Goal: Task Accomplishment & Management: Complete application form

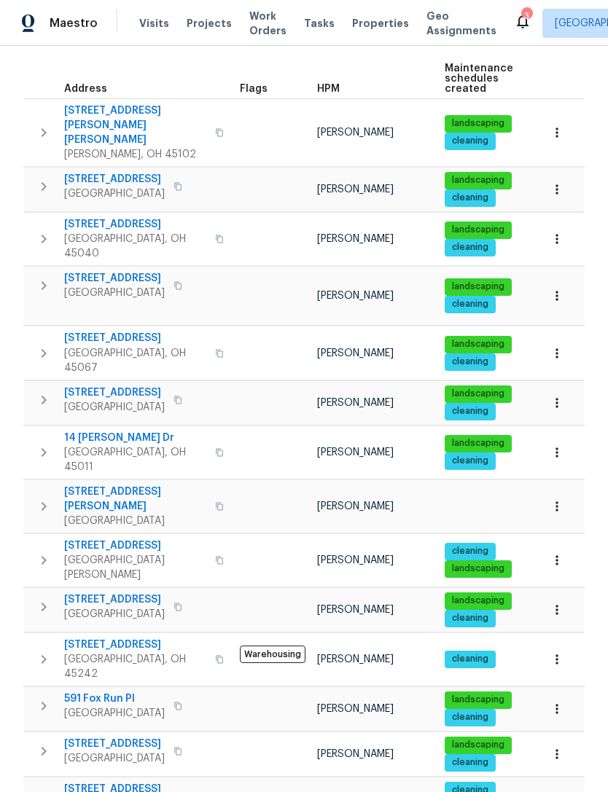
scroll to position [204, 0]
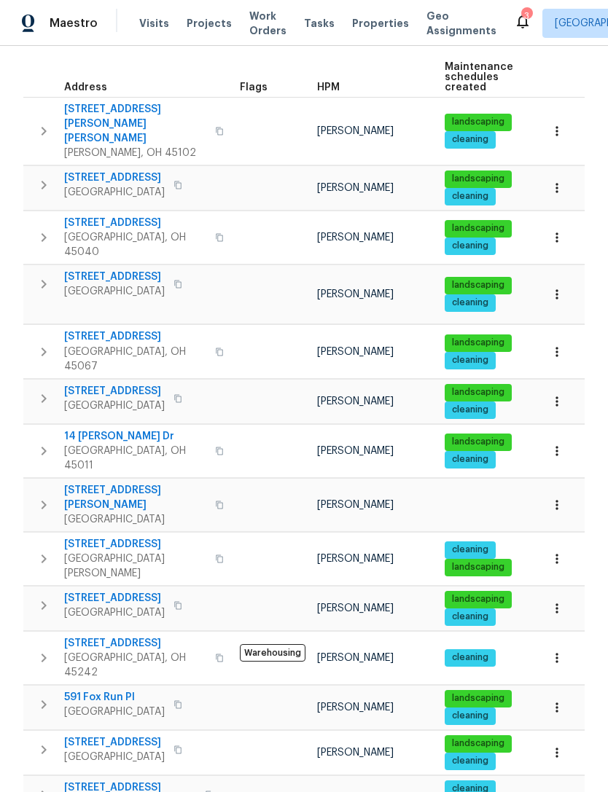
click at [134, 483] on span "[STREET_ADDRESS][PERSON_NAME]" at bounding box center [135, 497] width 142 height 29
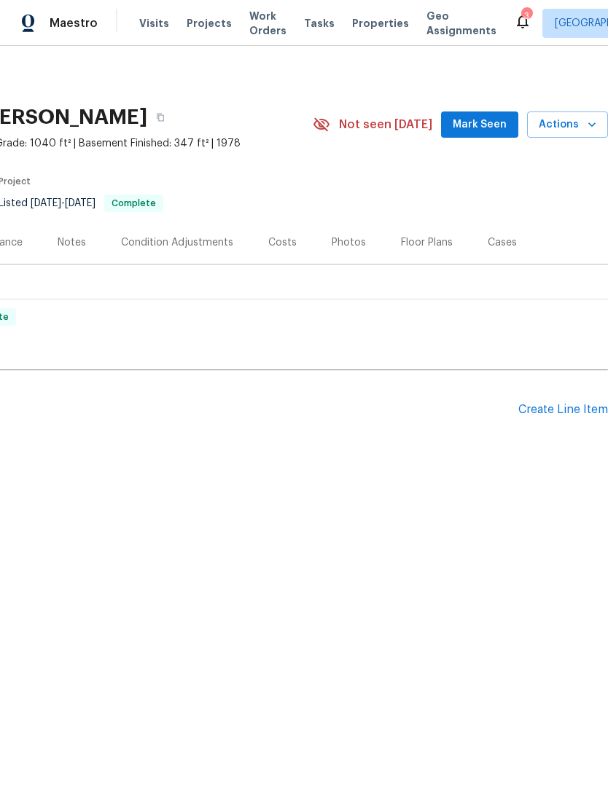
scroll to position [0, 216]
click at [554, 409] on div "Create Line Item" at bounding box center [563, 410] width 90 height 14
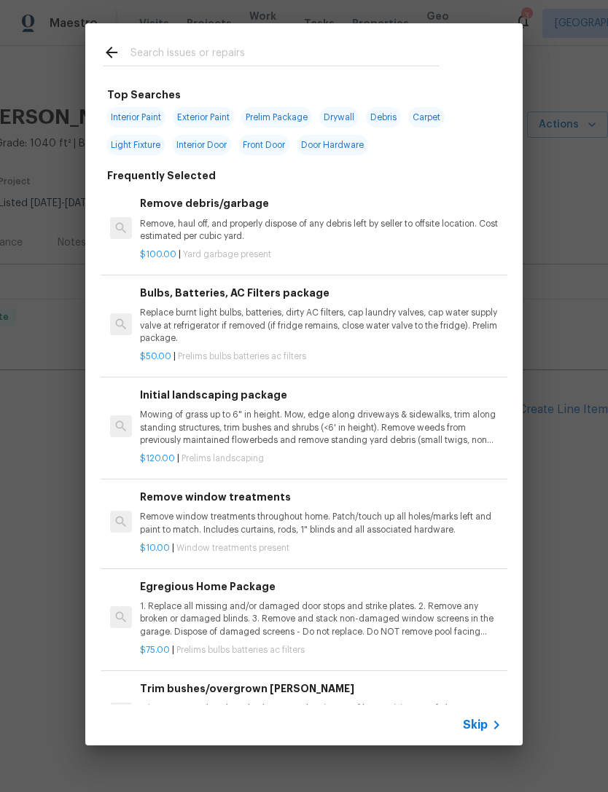
click at [169, 47] on input "text" at bounding box center [284, 55] width 309 height 22
type input "Clen"
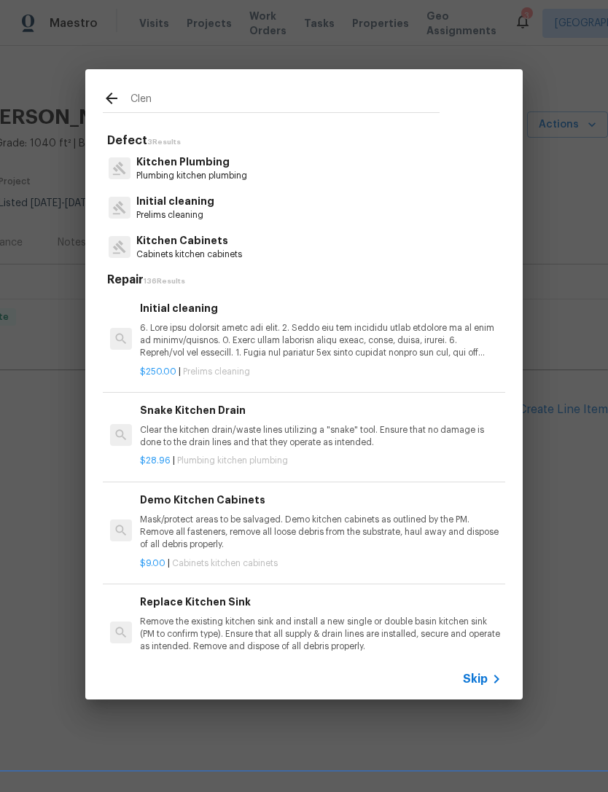
click at [163, 199] on p "Initial cleaning" at bounding box center [175, 201] width 78 height 15
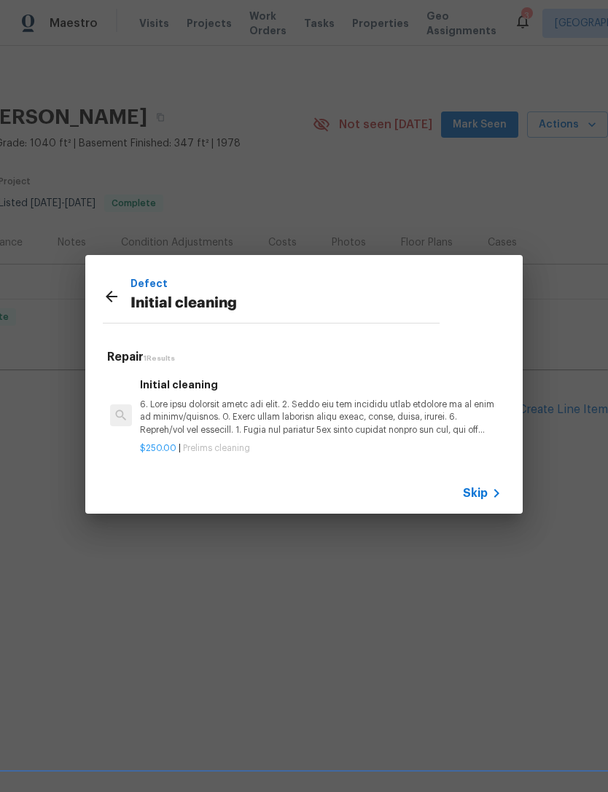
click at [177, 414] on p at bounding box center [321, 417] width 362 height 37
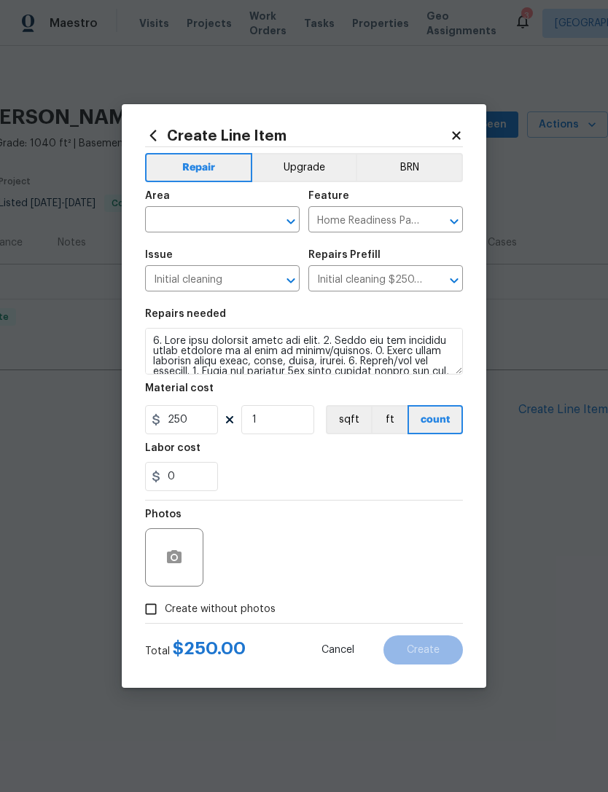
click at [168, 230] on input "text" at bounding box center [202, 221] width 114 height 23
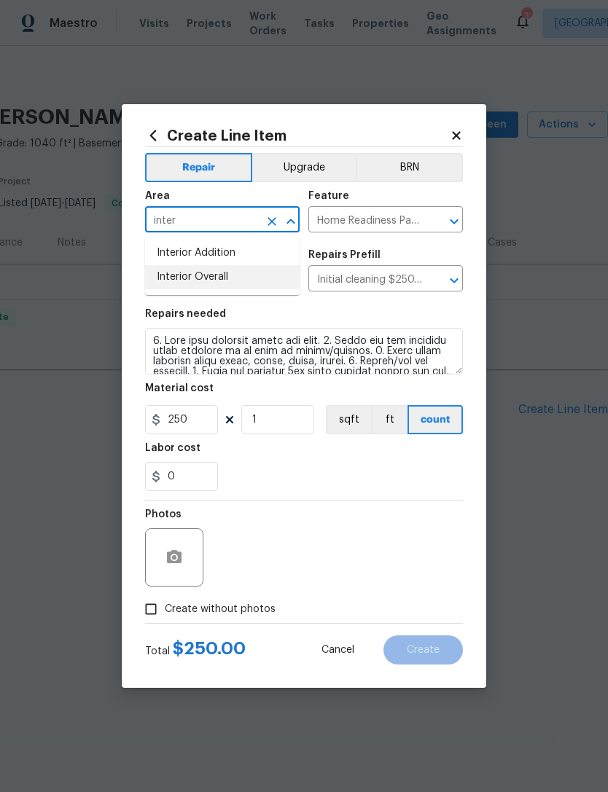
click at [173, 283] on li "Interior Overall" at bounding box center [222, 277] width 155 height 24
type input "Interior Overall"
click at [285, 414] on input "1" at bounding box center [277, 419] width 73 height 29
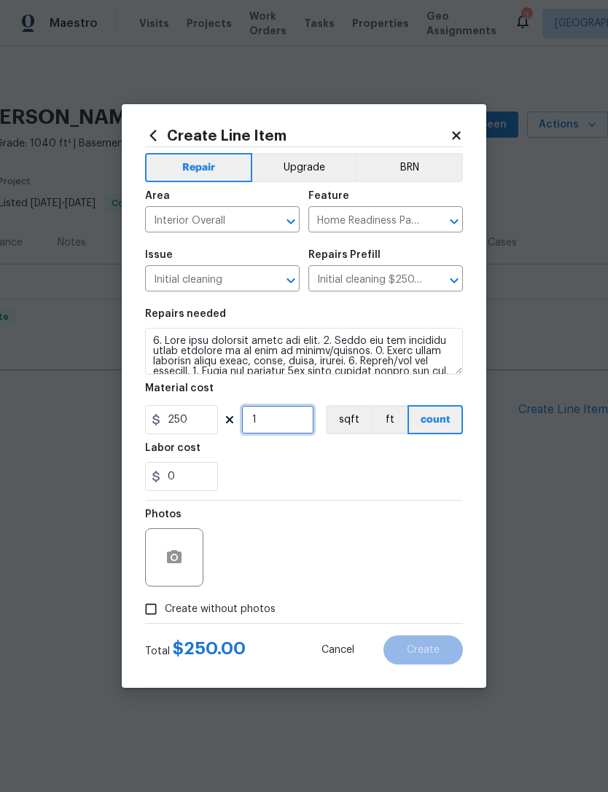
click at [286, 415] on input "1" at bounding box center [277, 419] width 73 height 29
click at [295, 416] on input "1" at bounding box center [277, 419] width 73 height 29
click at [419, 491] on div "0" at bounding box center [304, 476] width 318 height 29
click at [171, 416] on input "250" at bounding box center [181, 419] width 73 height 29
click at [170, 415] on input "250" at bounding box center [181, 419] width 73 height 29
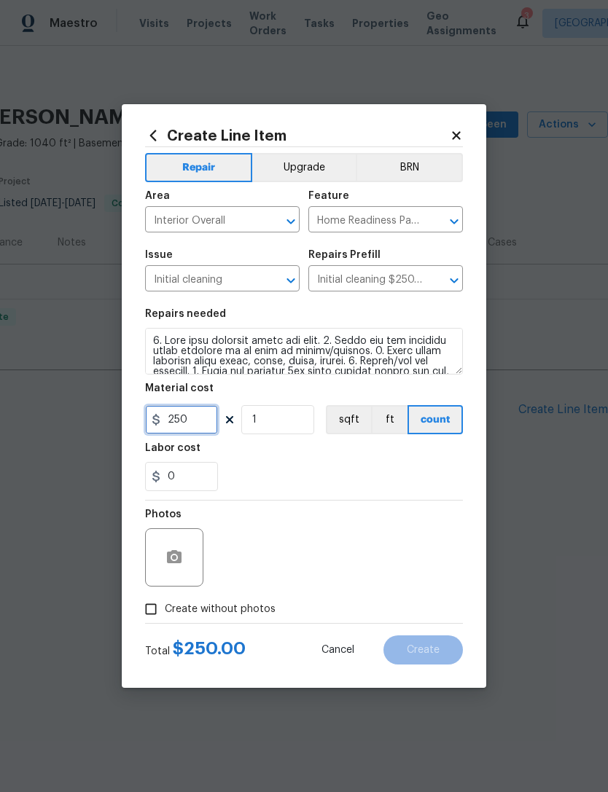
click at [179, 423] on input "250" at bounding box center [181, 419] width 73 height 29
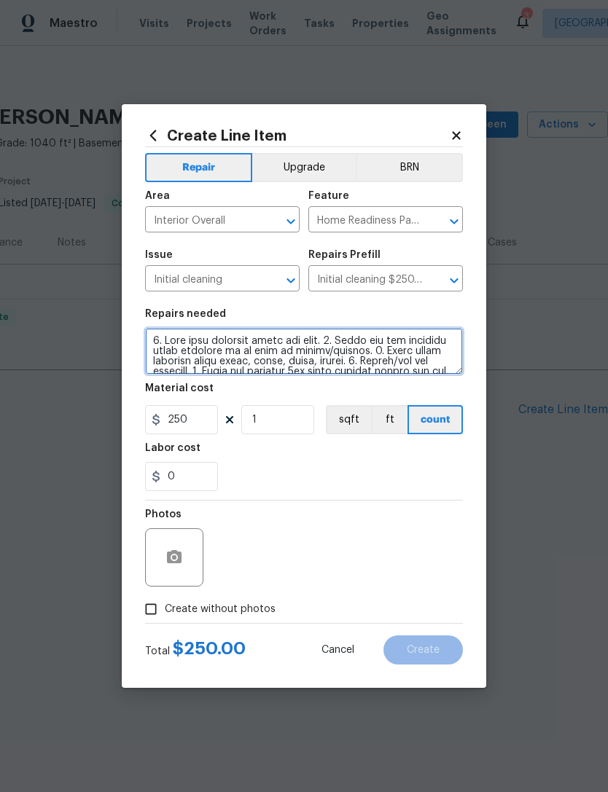
click at [152, 334] on textarea at bounding box center [304, 351] width 318 height 47
click at [154, 339] on textarea at bounding box center [304, 351] width 318 height 47
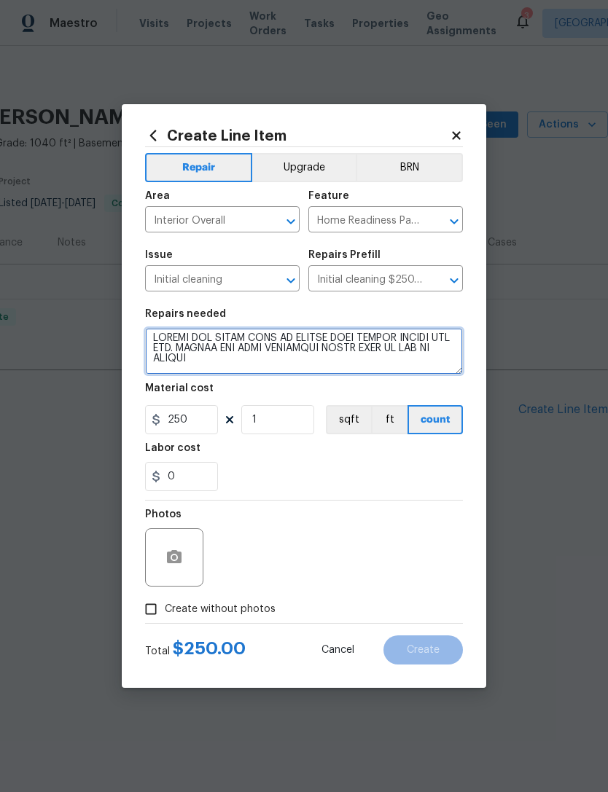
type textarea "REMOVE ALL TRASH LEFT BY RENTAL SCAM VICTIM INSIDE AND OUT. REMOVE OFF SITE INC…"
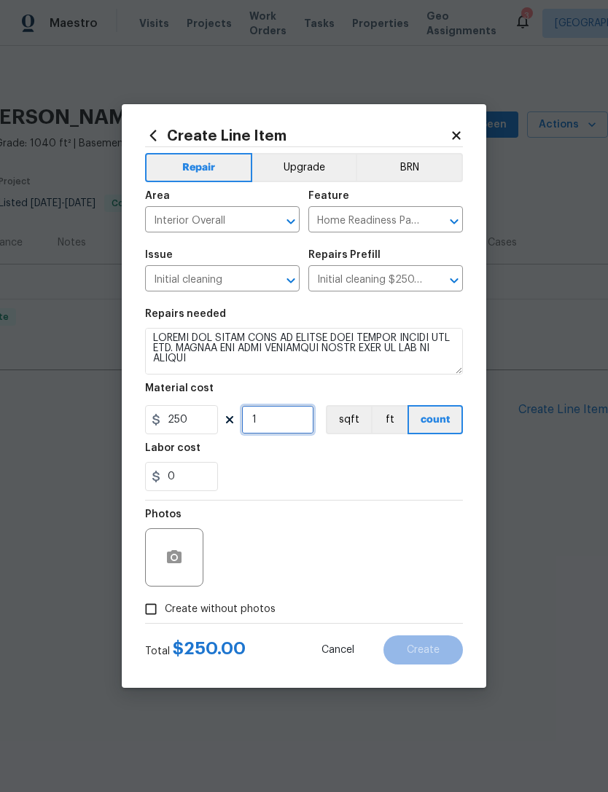
click at [292, 429] on input "1" at bounding box center [277, 419] width 73 height 29
type input "2"
click at [379, 480] on div "0" at bounding box center [304, 476] width 318 height 29
click at [251, 614] on span "Create without photos" at bounding box center [220, 609] width 111 height 15
click at [165, 614] on input "Create without photos" at bounding box center [151, 610] width 28 height 28
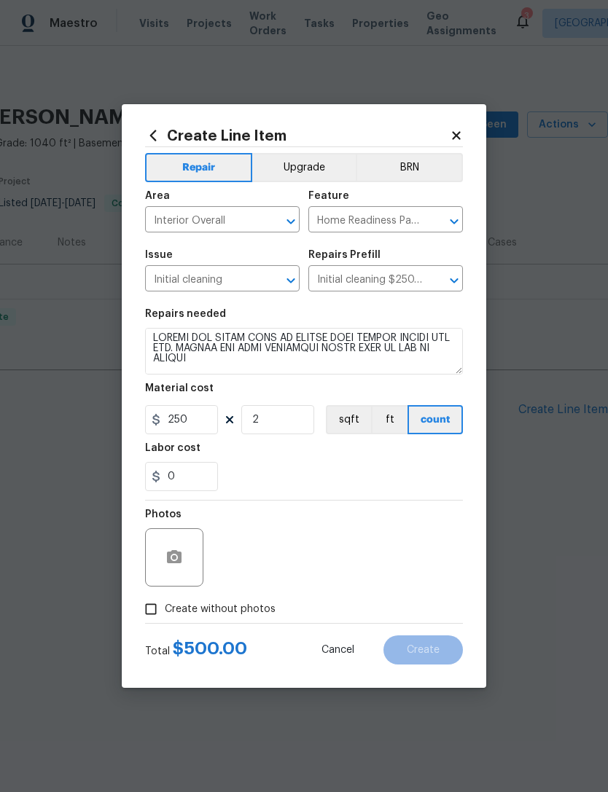
checkbox input "true"
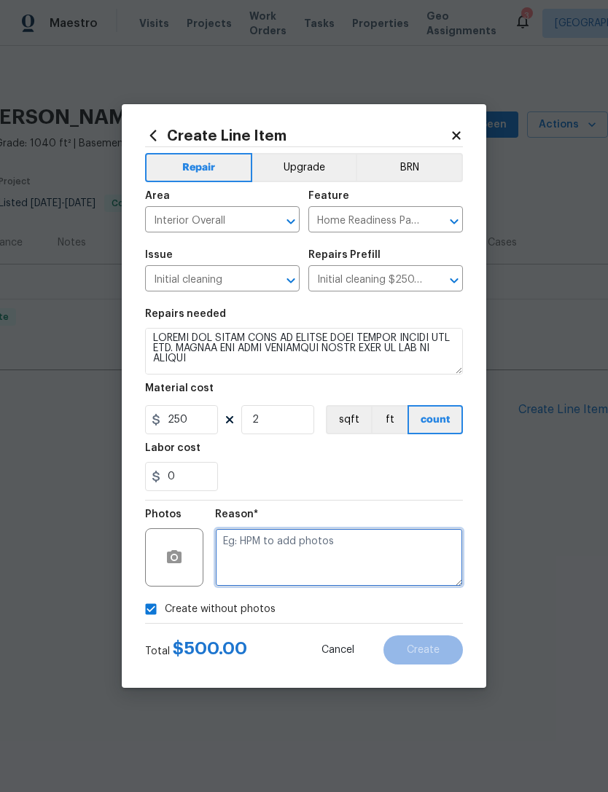
click at [345, 545] on textarea at bounding box center [339, 557] width 248 height 58
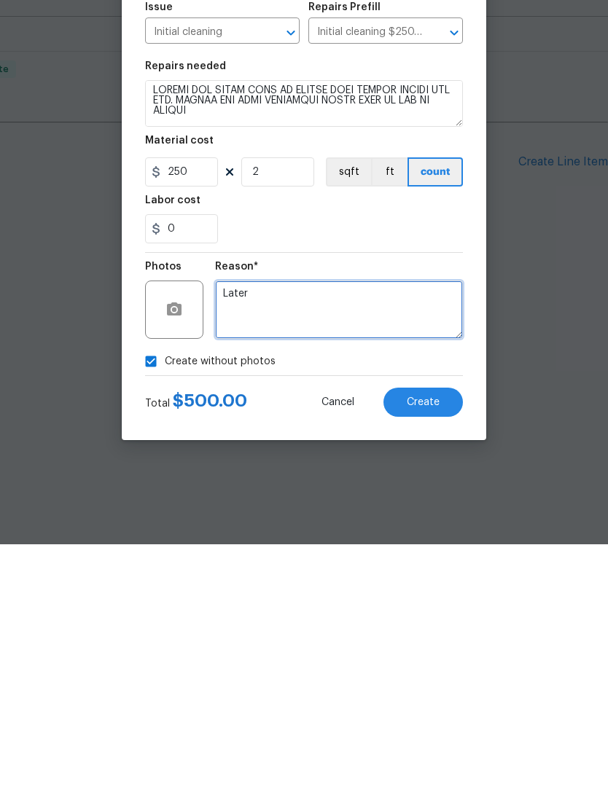
type textarea "Later"
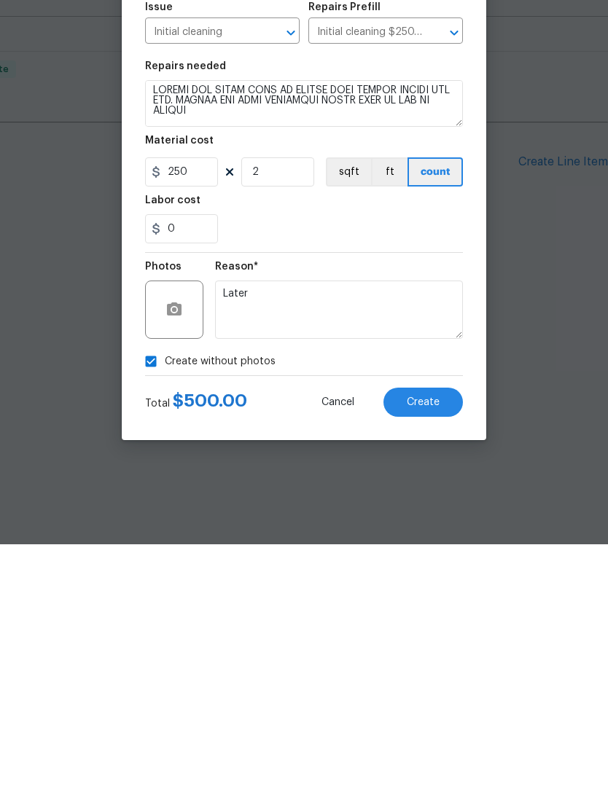
click at [426, 636] on button "Create" at bounding box center [422, 650] width 79 height 29
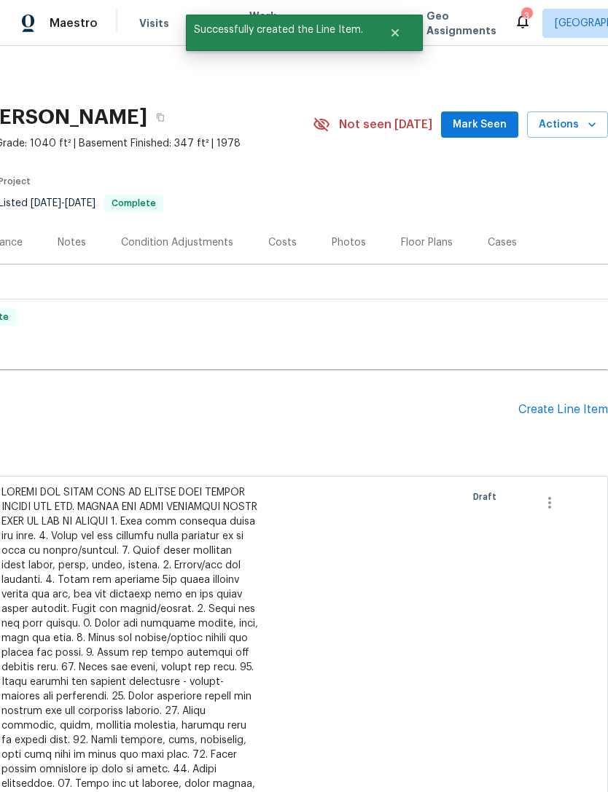
click at [557, 413] on div "Create Line Item" at bounding box center [563, 410] width 90 height 14
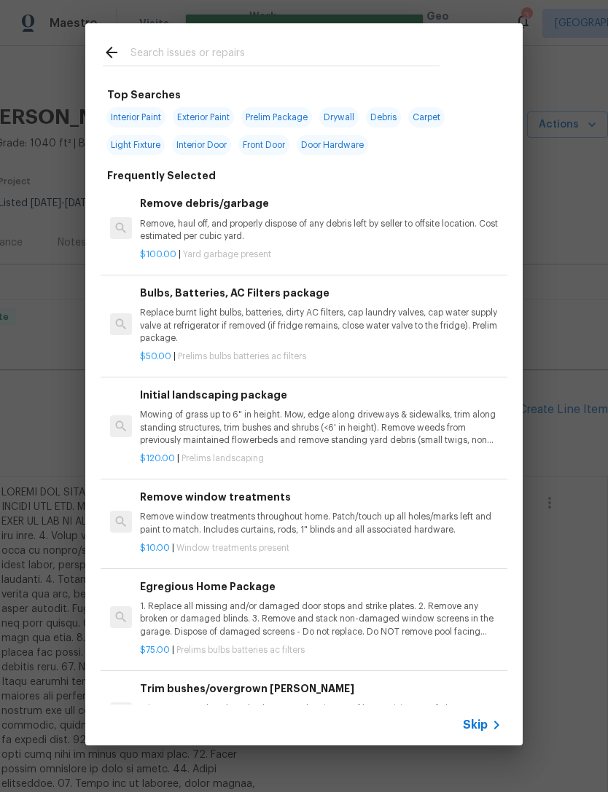
click at [358, 37] on div at bounding box center [271, 52] width 372 height 58
click at [263, 55] on input "text" at bounding box center [284, 55] width 309 height 22
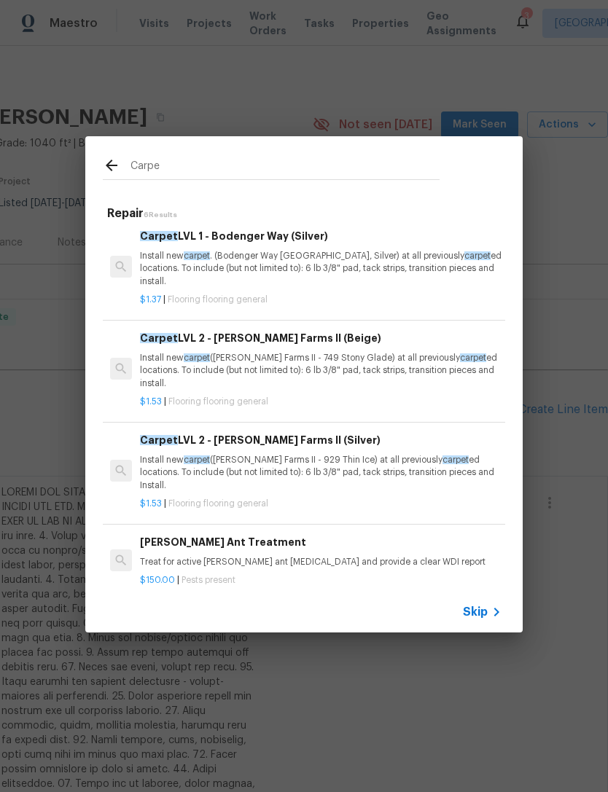
scroll to position [208, 0]
type input "C"
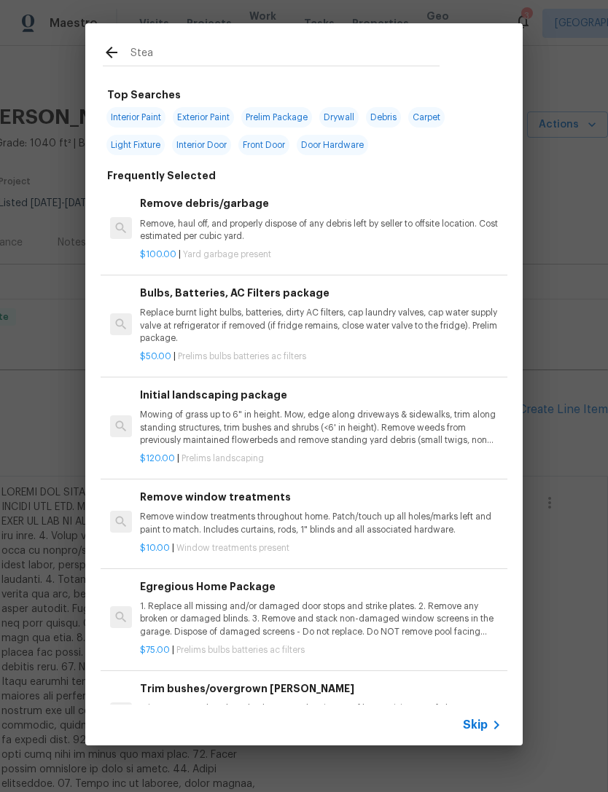
type input "Steam"
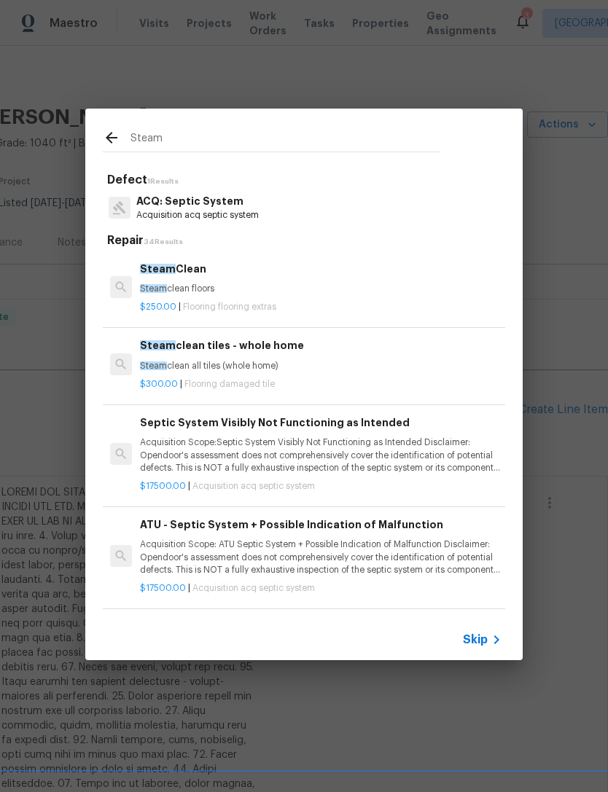
click at [274, 286] on p "Steam clean floors" at bounding box center [321, 289] width 362 height 12
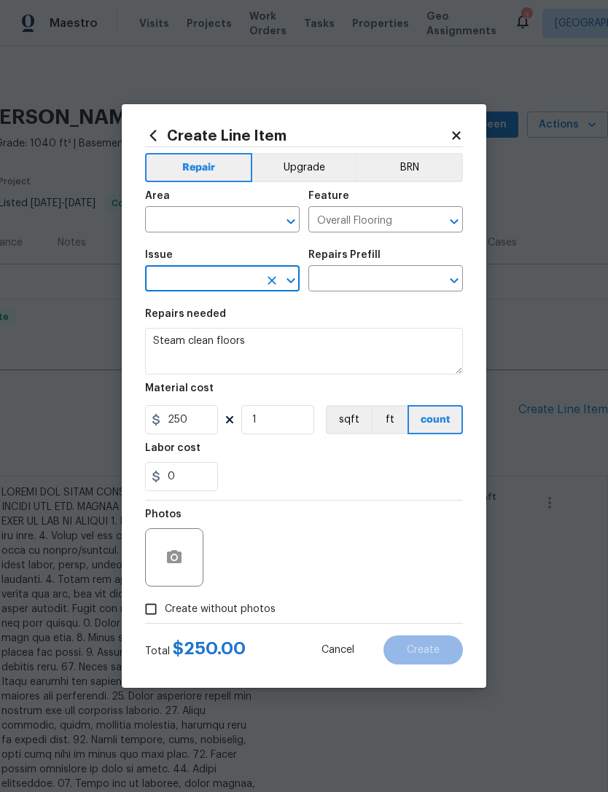
click at [218, 222] on input "text" at bounding box center [202, 221] width 114 height 23
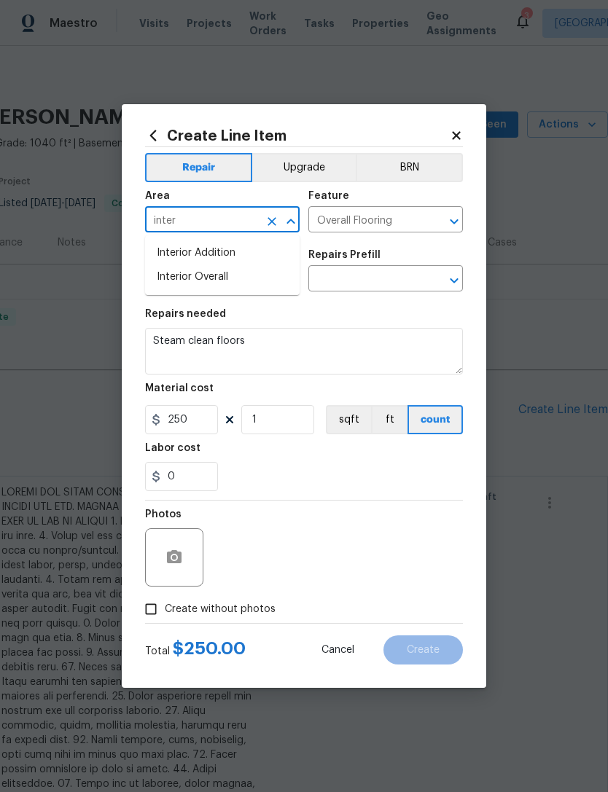
click at [254, 275] on li "Interior Overall" at bounding box center [222, 277] width 155 height 24
type input "Interior Overall"
click at [276, 281] on icon "Clear" at bounding box center [272, 280] width 15 height 15
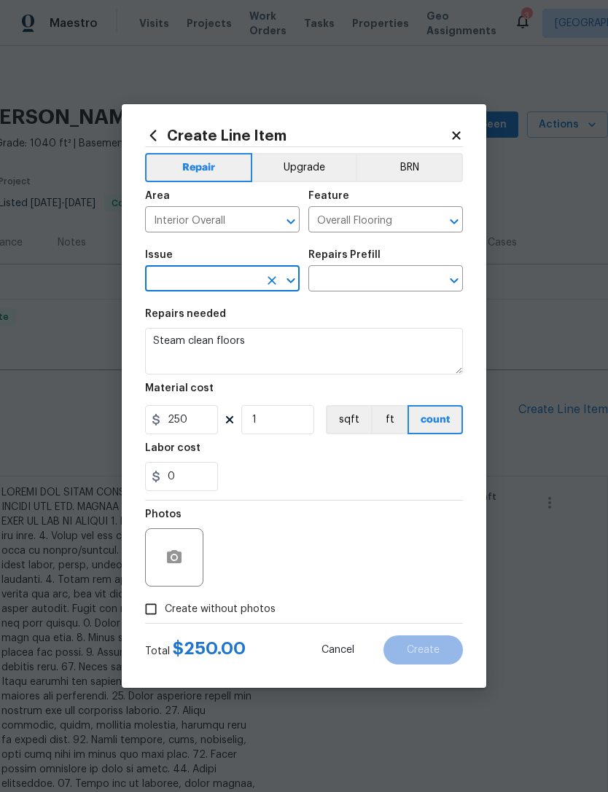
click at [292, 283] on icon "Open" at bounding box center [290, 280] width 8 height 5
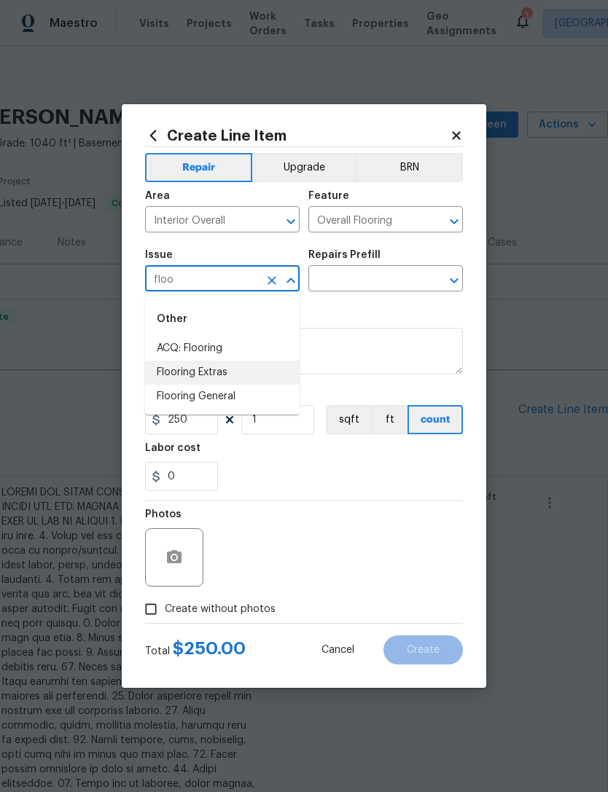
click at [233, 372] on li "Flooring Extras" at bounding box center [222, 373] width 155 height 24
type input "Flooring Extras"
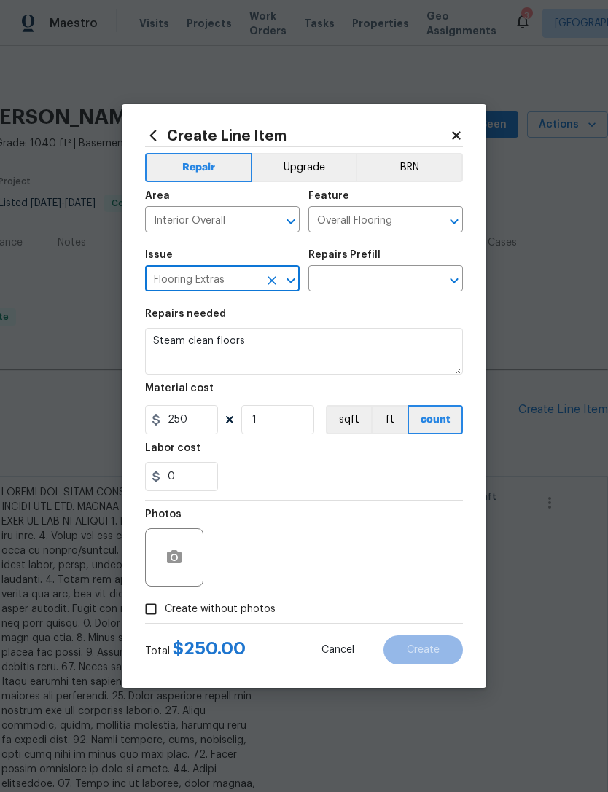
click at [380, 287] on input "text" at bounding box center [365, 280] width 114 height 23
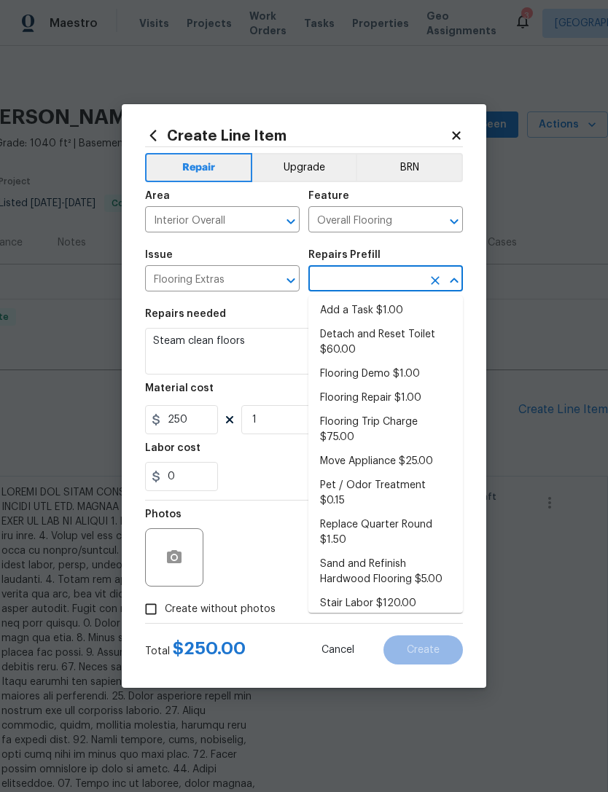
scroll to position [2, 0]
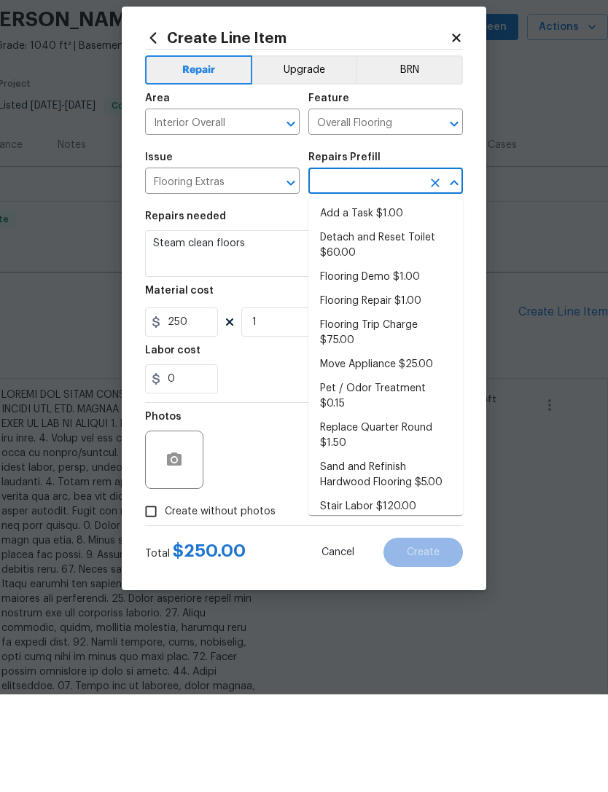
click at [398, 617] on li "Steam Clean $250.00" at bounding box center [385, 629] width 155 height 24
type input "Steam Clean $250.00"
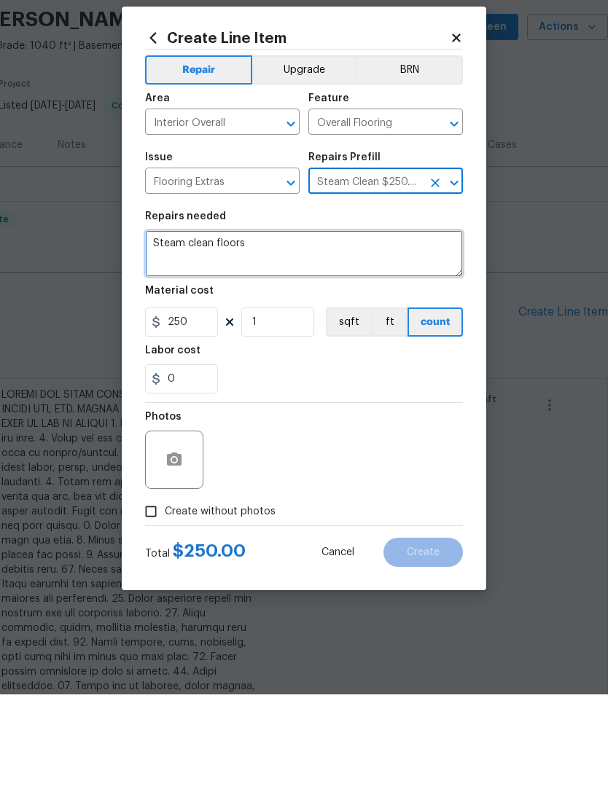
click at [232, 328] on textarea "Steam clean floors" at bounding box center [304, 351] width 318 height 47
type textarea "Steam clean carpets in house"
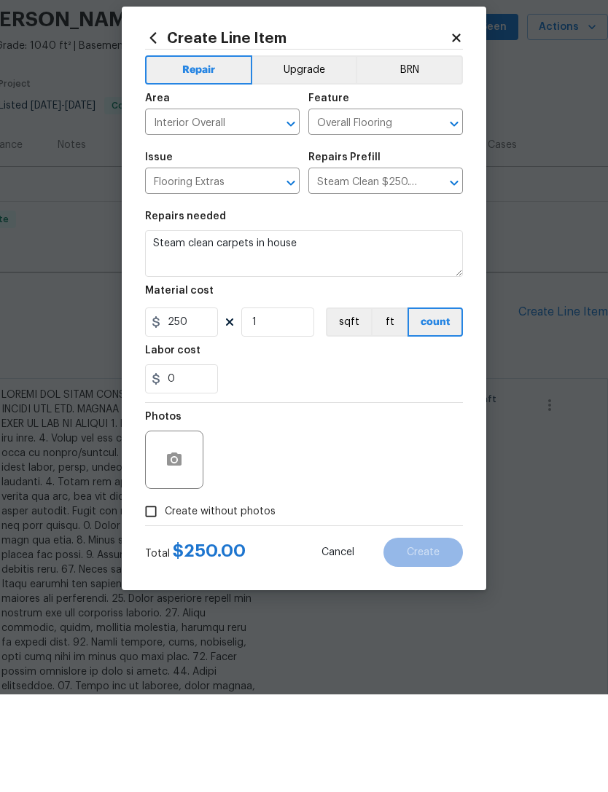
click at [317, 501] on div "Photos" at bounding box center [304, 548] width 318 height 95
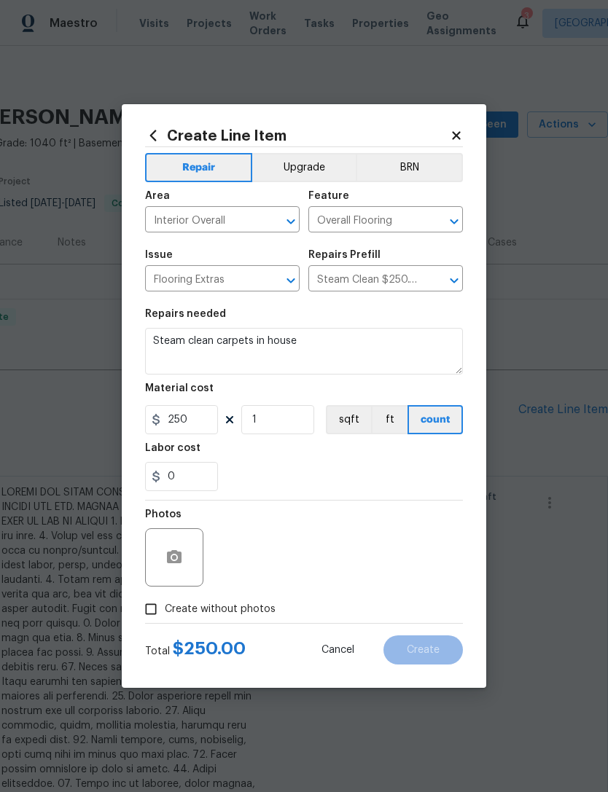
click at [244, 614] on span "Create without photos" at bounding box center [220, 609] width 111 height 15
click at [165, 614] on input "Create without photos" at bounding box center [151, 610] width 28 height 28
checkbox input "true"
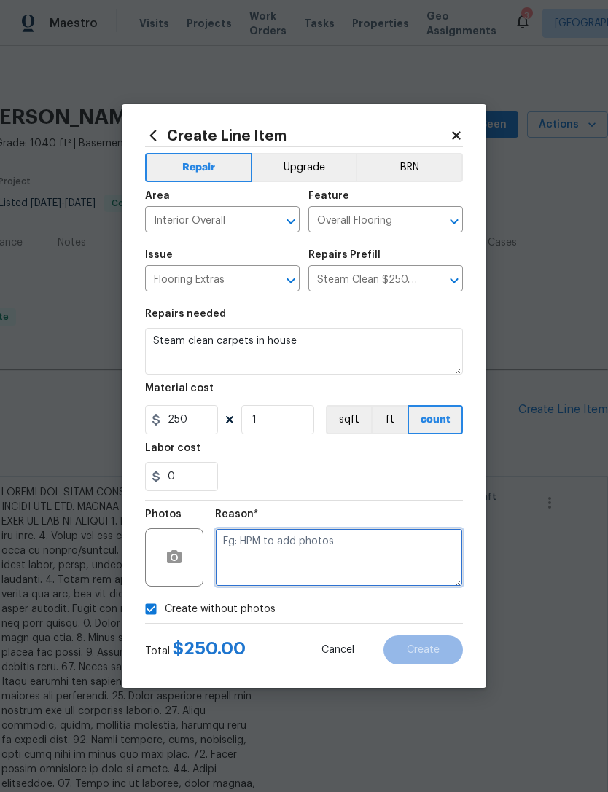
click at [369, 553] on textarea at bounding box center [339, 557] width 248 height 58
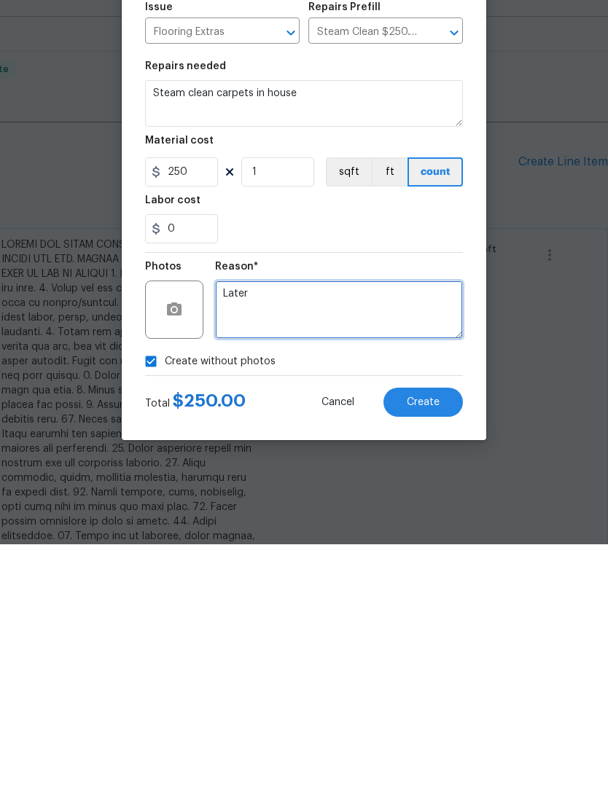
type textarea "Later"
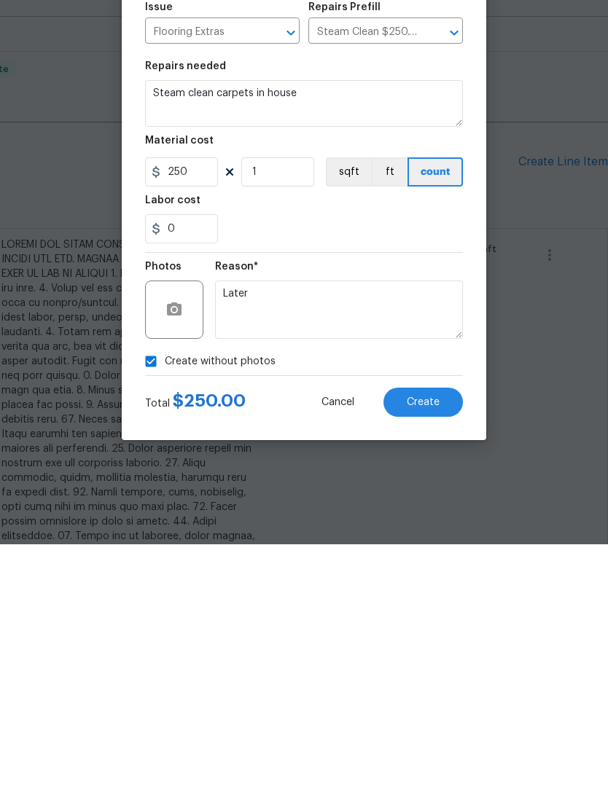
click at [424, 300] on section "Repairs needed Steam clean carpets in house Material cost 250 1 sqft ft count L…" at bounding box center [304, 400] width 318 height 200
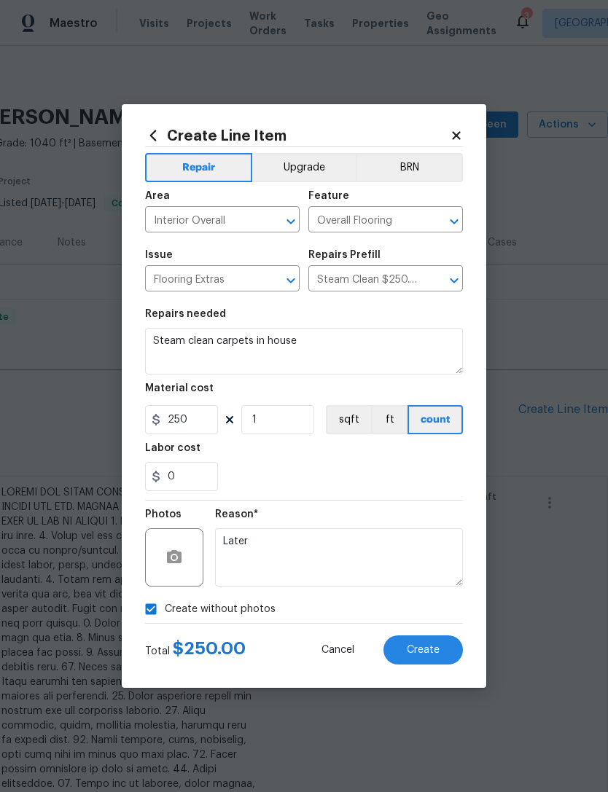
click at [426, 656] on span "Create" at bounding box center [423, 650] width 33 height 11
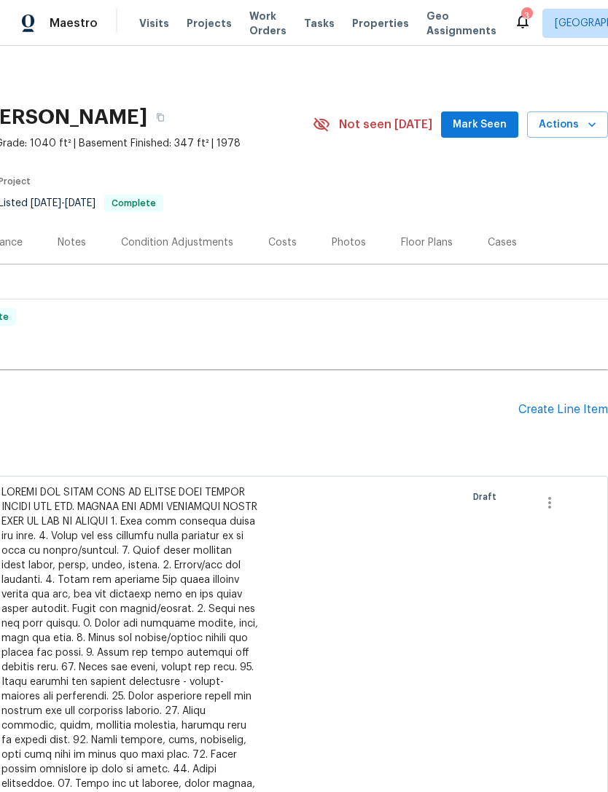
scroll to position [41, 181]
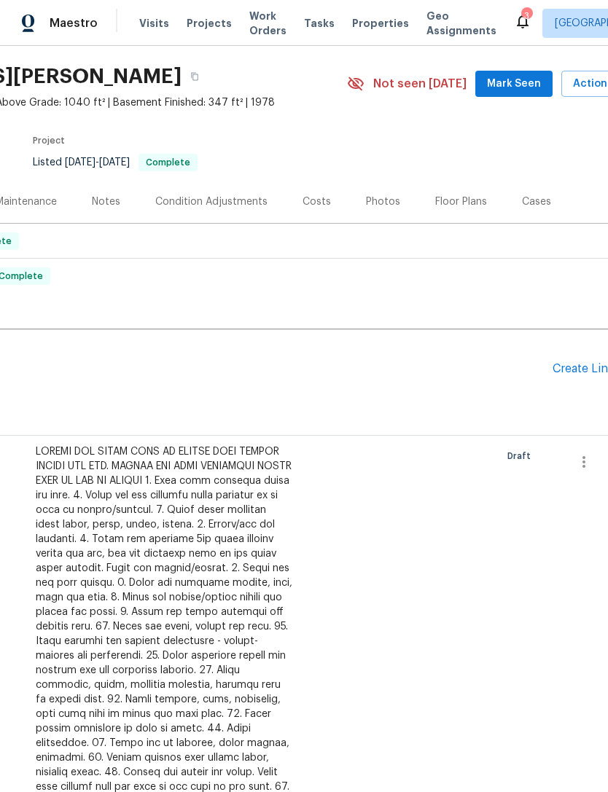
click at [577, 362] on div "Create Line Item" at bounding box center [598, 369] width 90 height 14
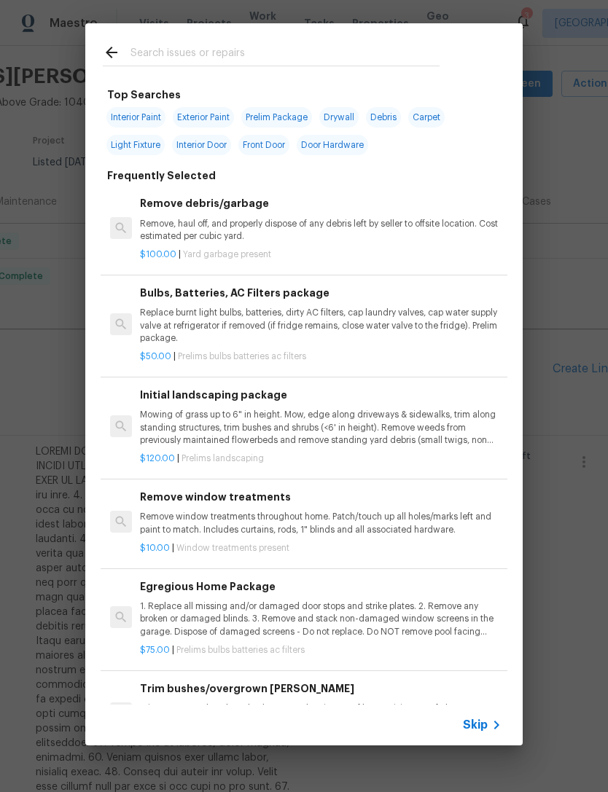
click at [340, 44] on input "text" at bounding box center [284, 55] width 309 height 22
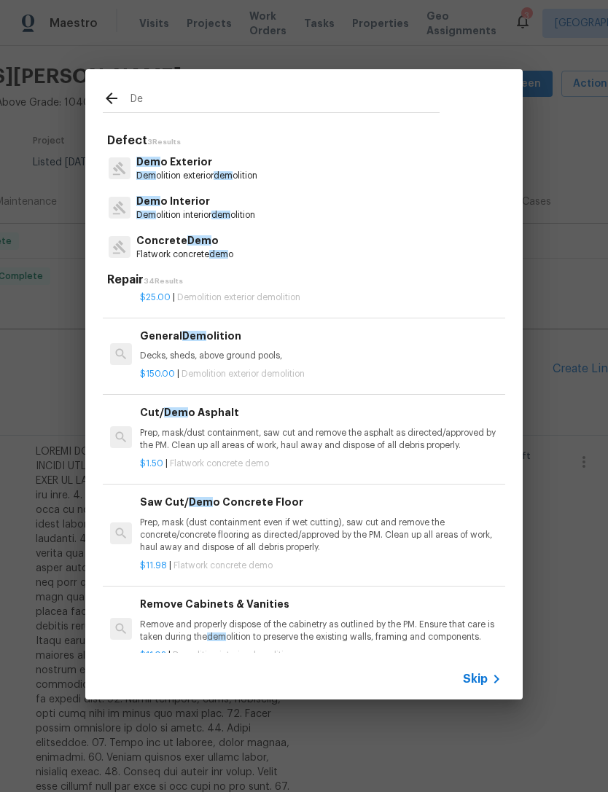
scroll to position [74, 0]
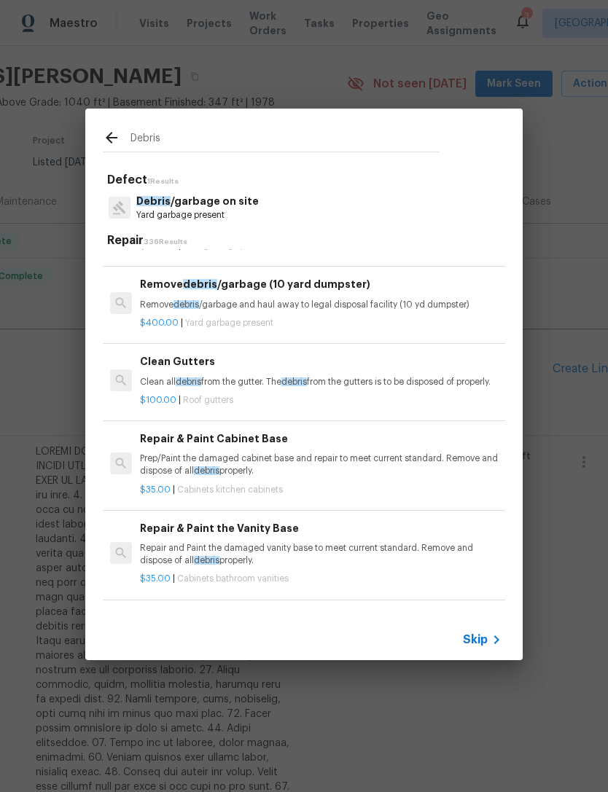
type input "Debris"
click at [309, 214] on div "Debris /garbage on site Yard garbage present" at bounding box center [304, 207] width 402 height 39
click at [246, 206] on p "Debris /garbage on site" at bounding box center [197, 201] width 122 height 15
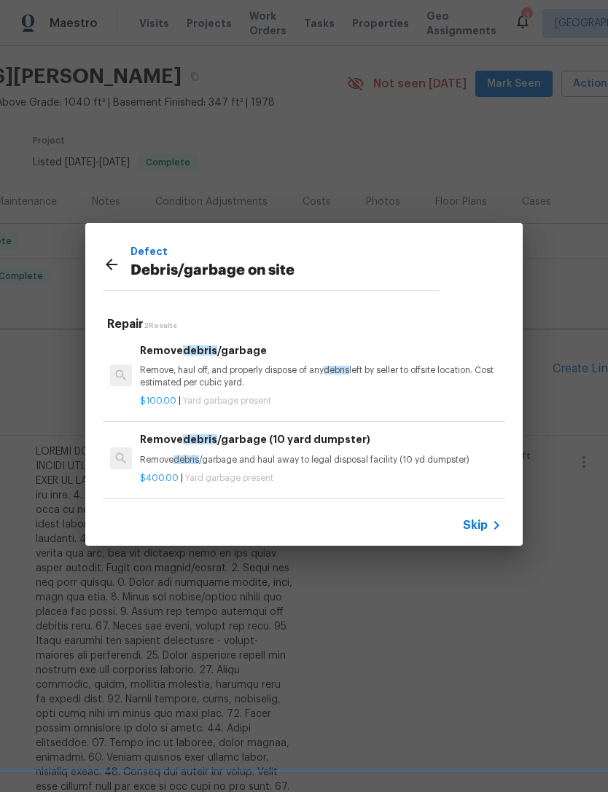
click at [366, 377] on p "Remove, haul off, and properly dispose of any debris left by seller to offsite …" at bounding box center [321, 376] width 362 height 25
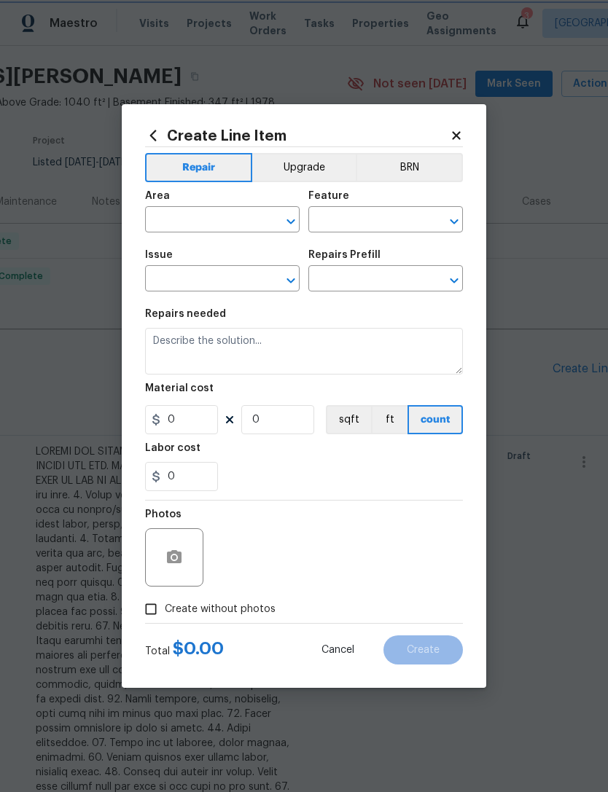
type input "Debris/garbage on site"
type input "Remove debris/garbage $100.00"
type textarea "Remove, haul off, and properly dispose of any debris left by seller to offsite …"
type input "100"
type input "1"
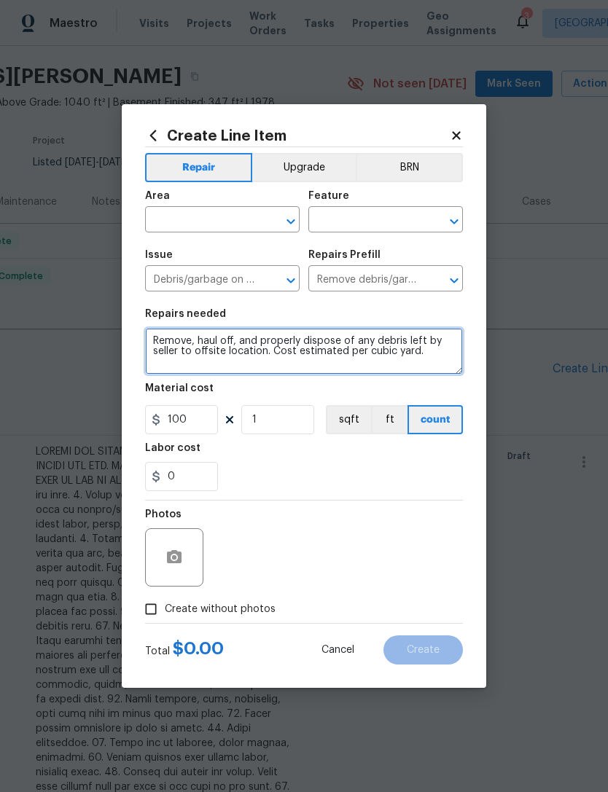
click at [366, 375] on textarea "Remove, haul off, and properly dispose of any debris left by seller to offsite …" at bounding box center [304, 351] width 318 height 47
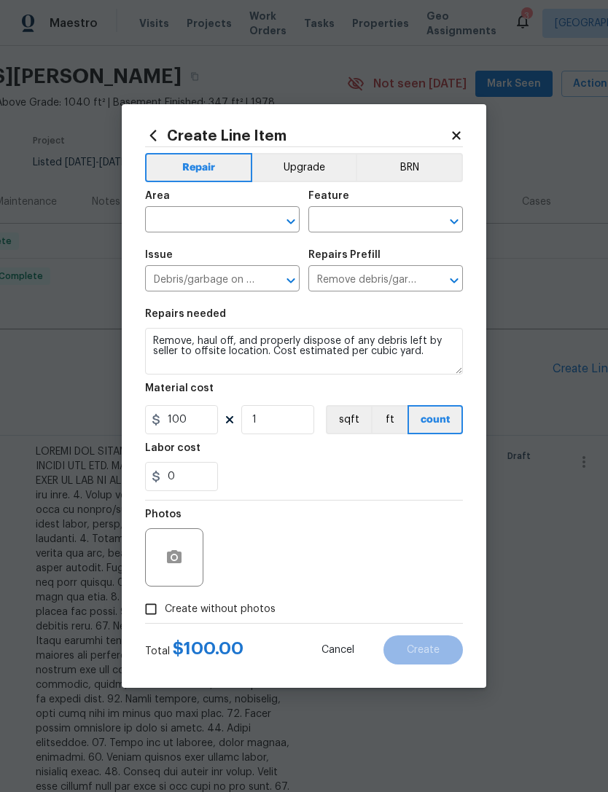
click at [166, 222] on input "text" at bounding box center [202, 221] width 114 height 23
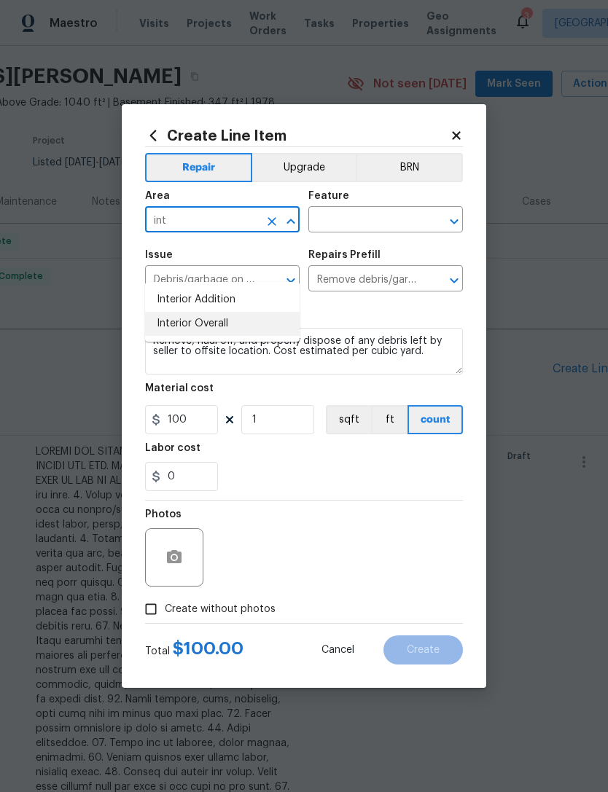
click at [244, 312] on li "Interior Overall" at bounding box center [222, 324] width 155 height 24
type input "Interior Overall"
click at [372, 210] on input "text" at bounding box center [365, 221] width 114 height 23
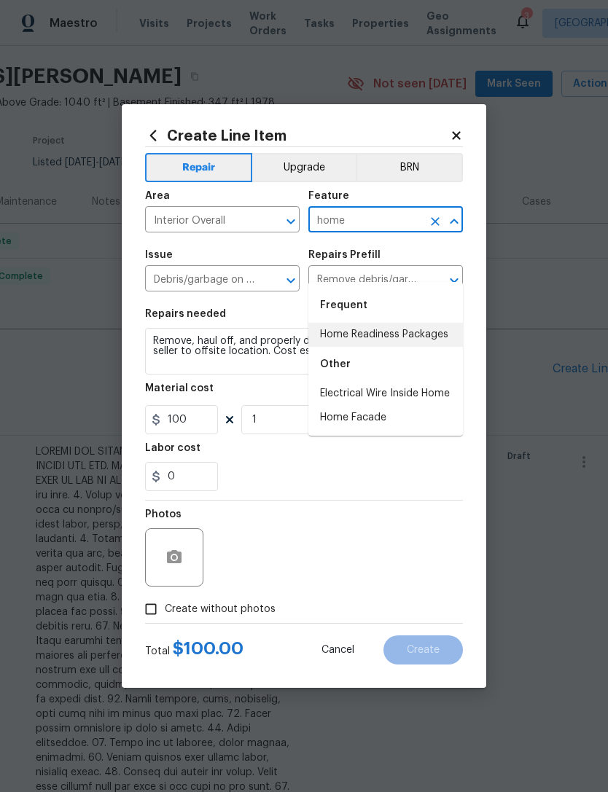
click at [417, 323] on li "Home Readiness Packages" at bounding box center [385, 335] width 155 height 24
type input "Home Readiness Packages"
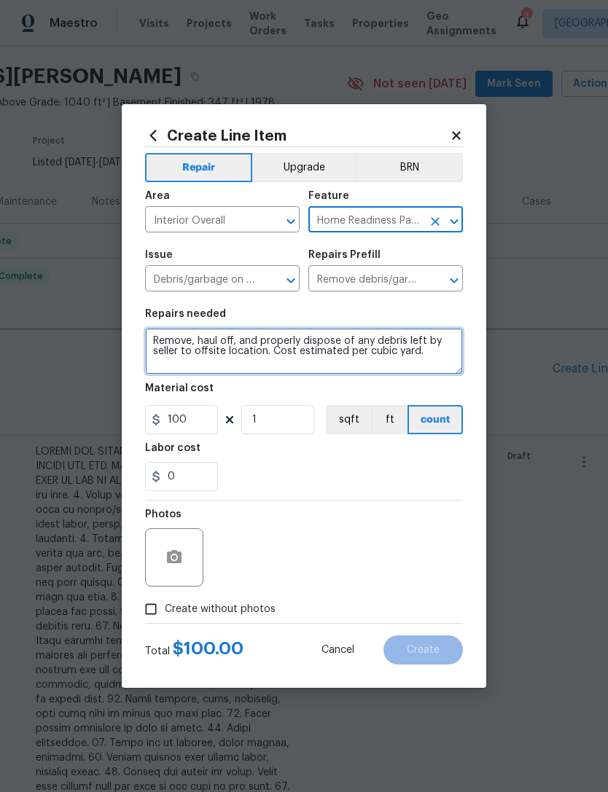
click at [153, 339] on textarea "Remove, haul off, and properly dispose of any debris left by seller to offsite …" at bounding box center [304, 351] width 318 height 47
click at [251, 335] on textarea "Remove, haul off, and properly dispose of any debris left by seller to offsite …" at bounding box center [304, 351] width 318 height 47
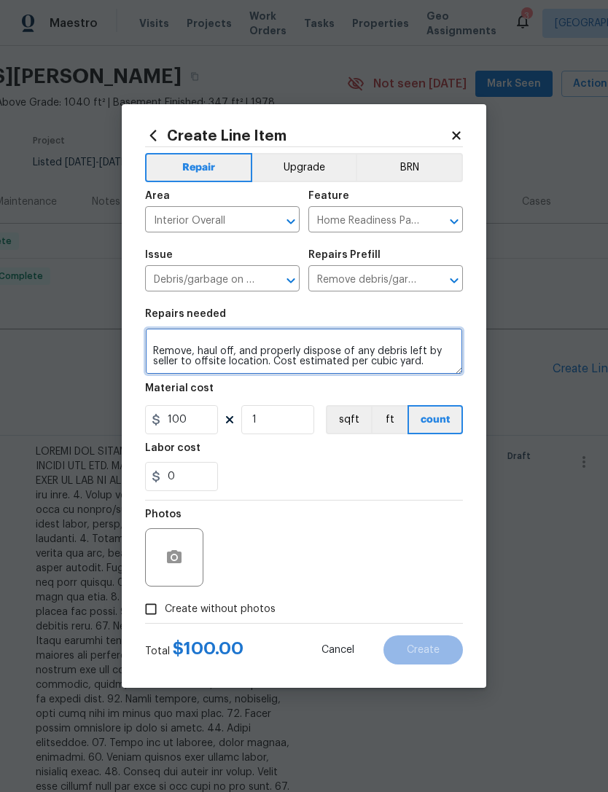
scroll to position [28, 0]
type textarea "WASHER IS FULL OF WATER ABD WILL NOT REST OR DRAIN. DRAIN WATER AND REMOVE OFF …"
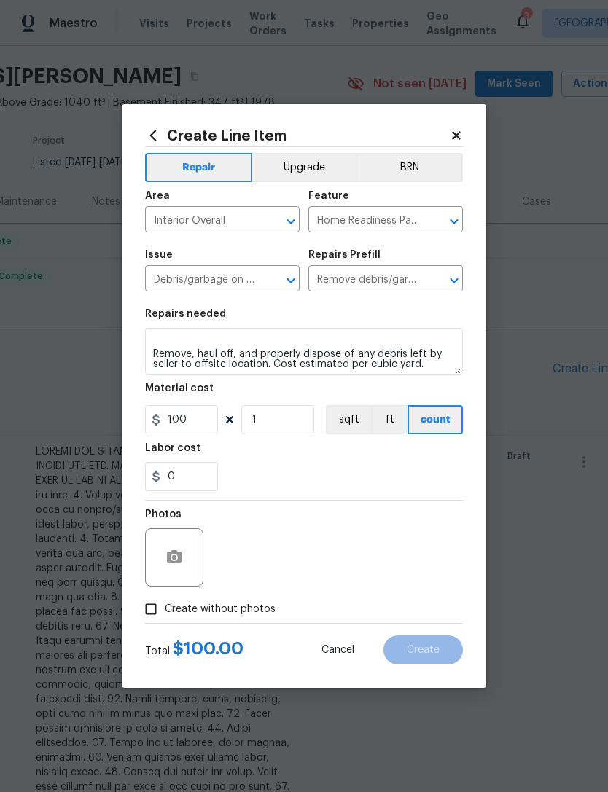
click at [346, 486] on div "0" at bounding box center [304, 476] width 318 height 29
click at [230, 615] on span "Create without photos" at bounding box center [220, 609] width 111 height 15
click at [165, 615] on input "Create without photos" at bounding box center [151, 610] width 28 height 28
checkbox input "true"
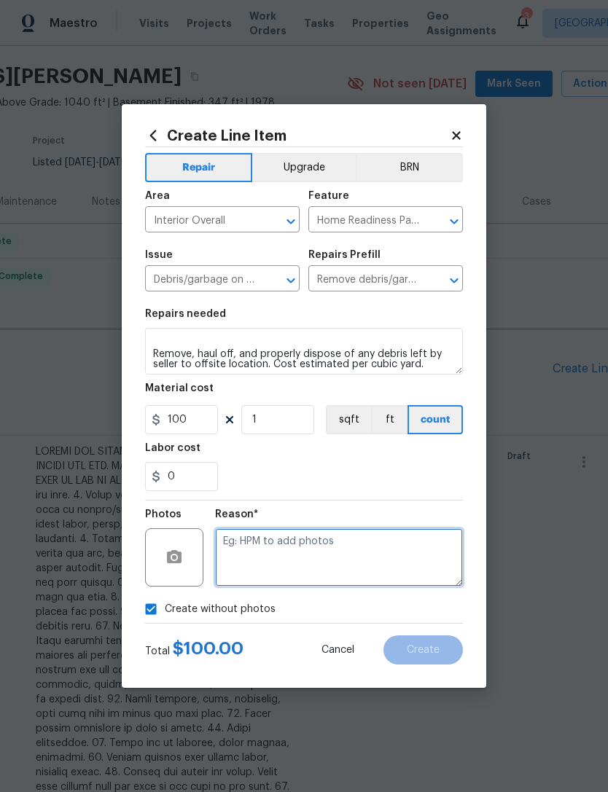
click at [316, 550] on textarea at bounding box center [339, 557] width 248 height 58
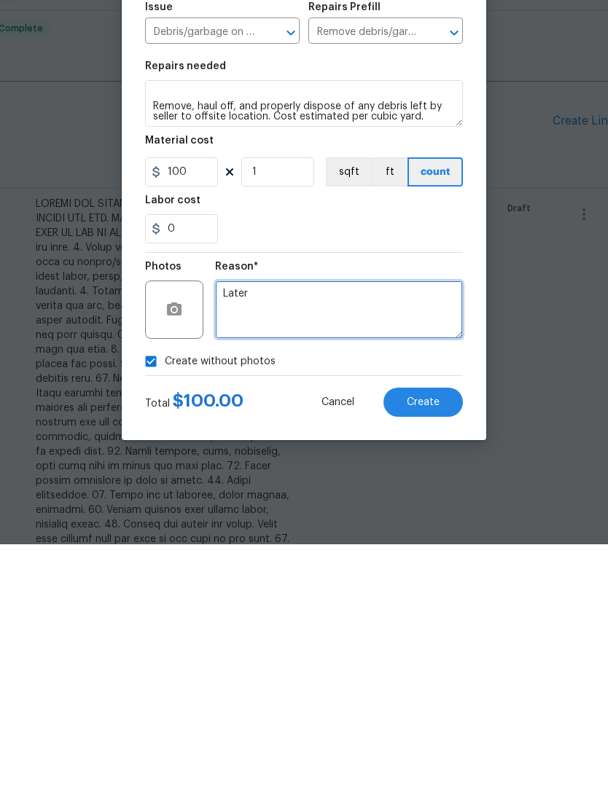
type textarea "Later"
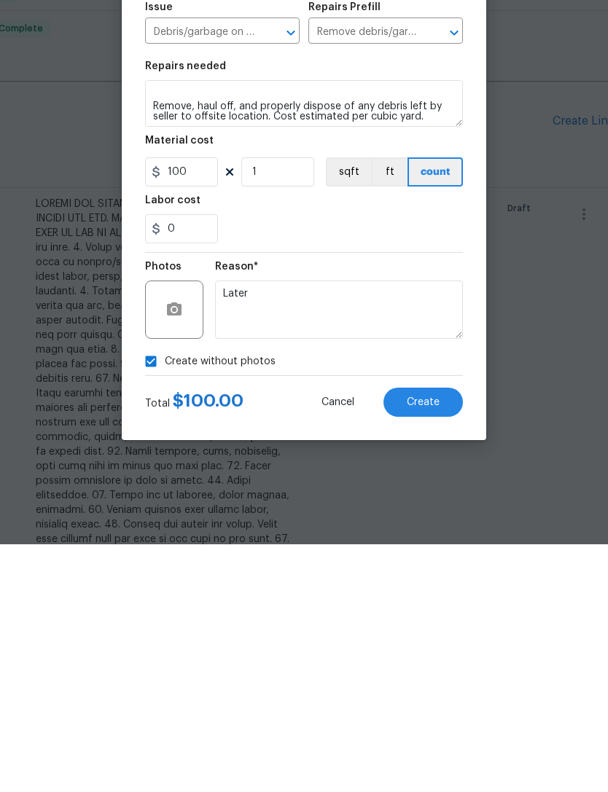
click at [447, 300] on section "Repairs needed WASHER IS FULL OF WATER ABD WILL NOT REST OR DRAIN. DRAIN WATER …" at bounding box center [304, 400] width 318 height 200
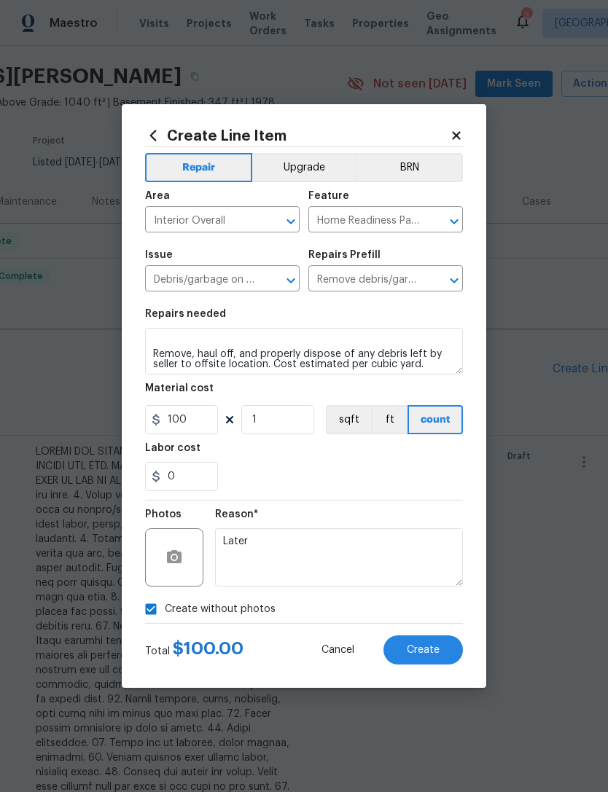
click at [413, 654] on span "Create" at bounding box center [423, 650] width 33 height 11
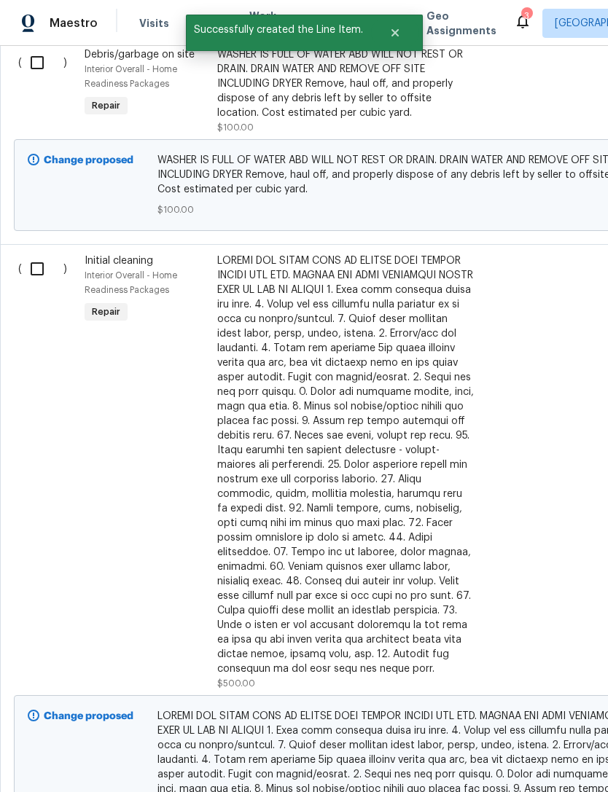
scroll to position [438, 0]
click at [30, 275] on input "checkbox" at bounding box center [43, 269] width 42 height 31
checkbox input "true"
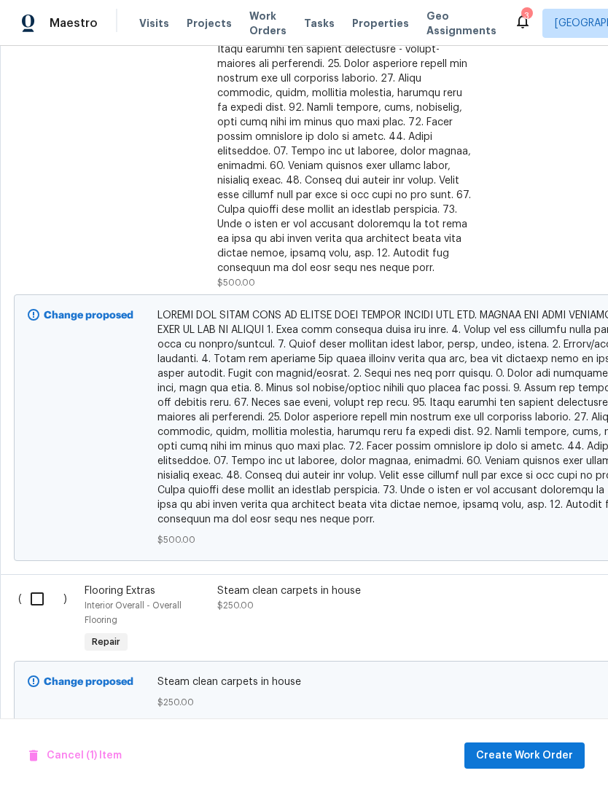
scroll to position [839, 0]
click at [44, 596] on input "checkbox" at bounding box center [43, 599] width 42 height 31
checkbox input "true"
click at [507, 754] on span "Create Work Order" at bounding box center [524, 756] width 97 height 18
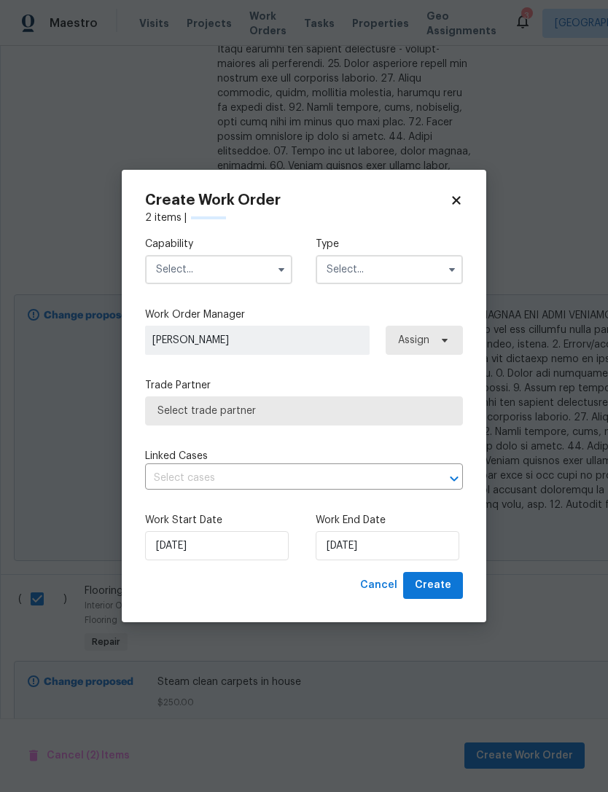
checkbox input "false"
click at [245, 272] on input "text" at bounding box center [218, 269] width 147 height 29
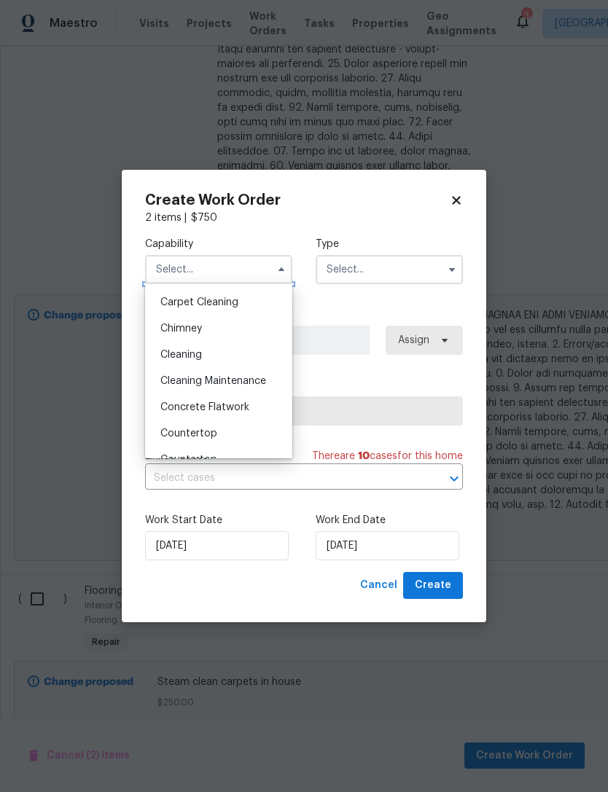
scroll to position [156, 0]
click at [235, 354] on div "Cleaning" at bounding box center [219, 354] width 140 height 26
type input "Cleaning"
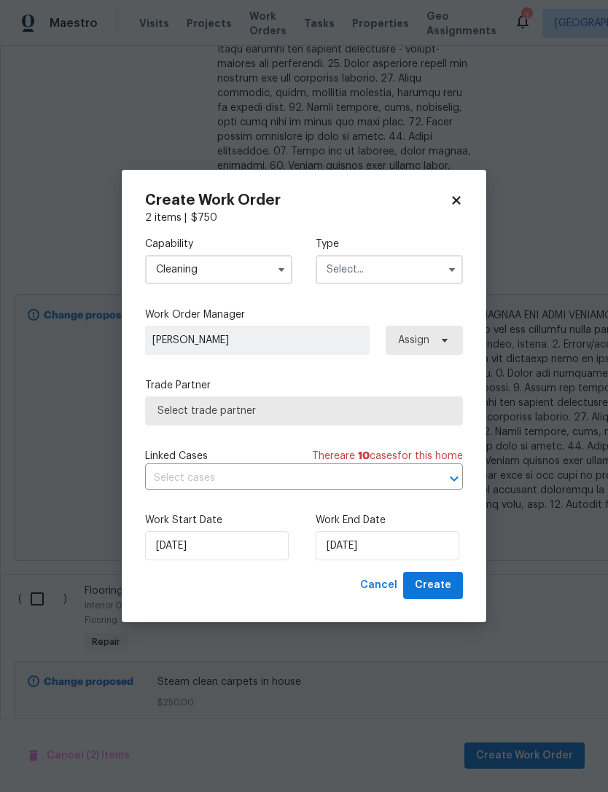
click at [405, 262] on input "text" at bounding box center [389, 269] width 147 height 29
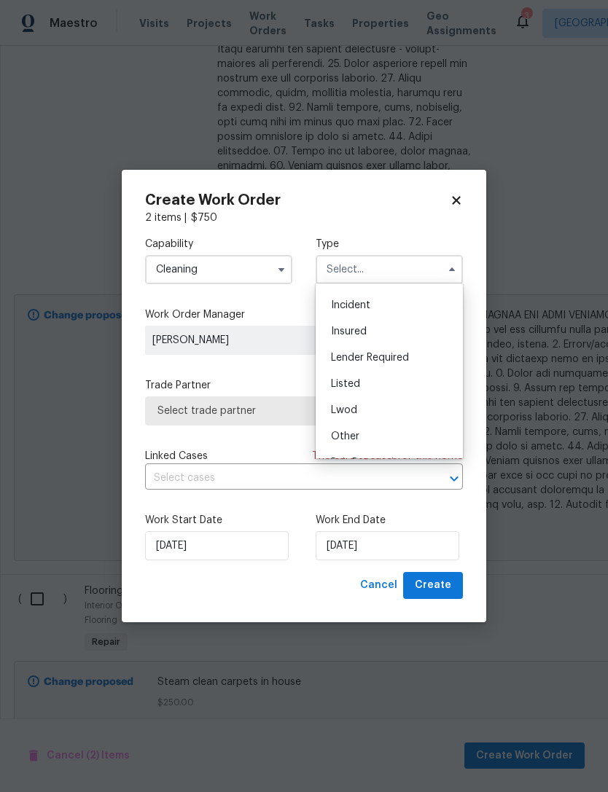
scroll to position [54, 0]
click at [364, 372] on div "Listed" at bounding box center [389, 377] width 140 height 26
type input "Listed"
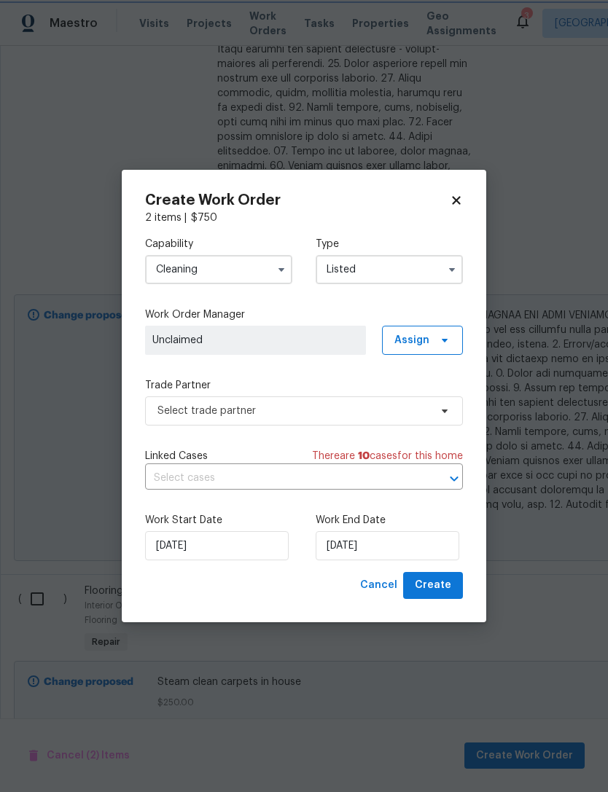
scroll to position [0, 0]
click at [425, 335] on span "Assign" at bounding box center [411, 340] width 35 height 15
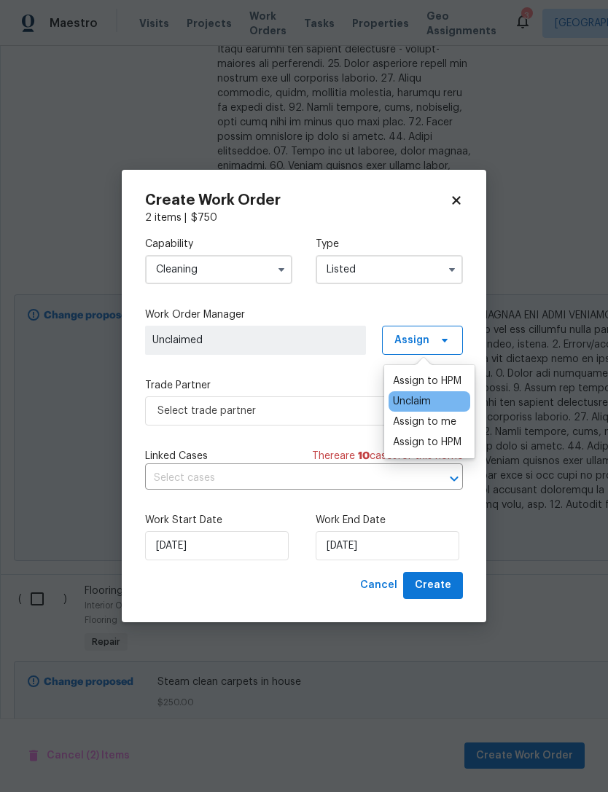
click at [449, 375] on div "Assign to HPM" at bounding box center [427, 381] width 69 height 15
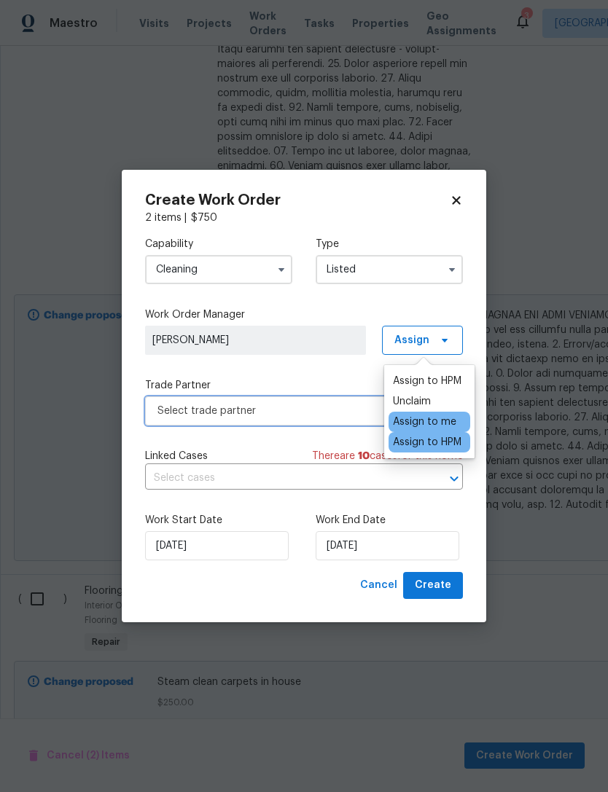
click at [317, 405] on span "Select trade partner" at bounding box center [293, 411] width 272 height 15
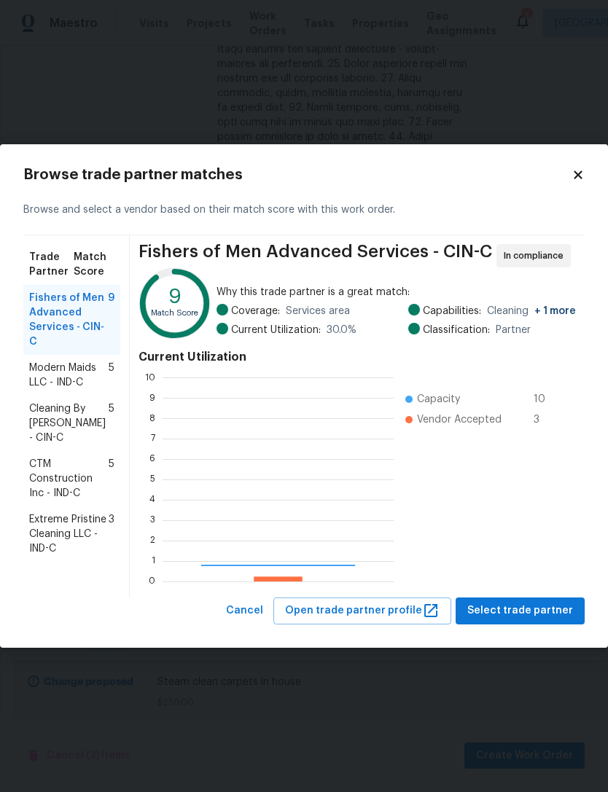
scroll to position [204, 231]
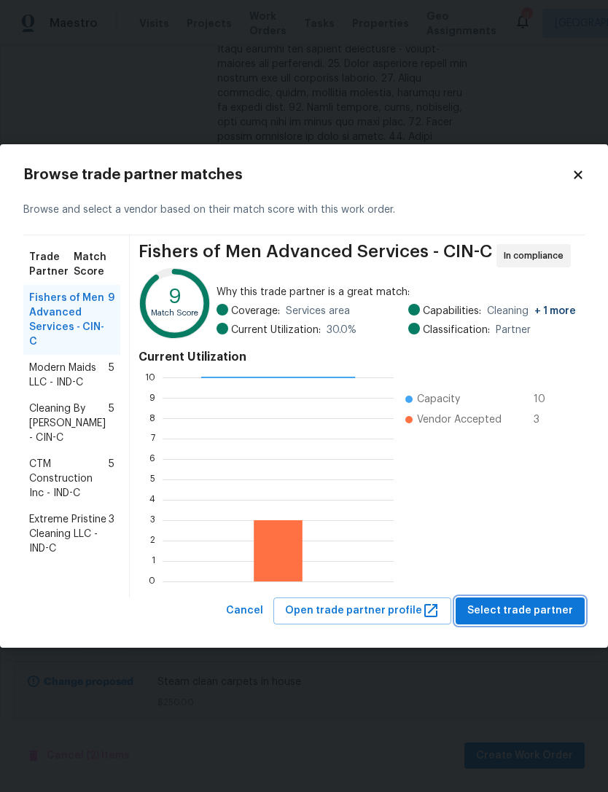
click at [489, 614] on span "Select trade partner" at bounding box center [520, 611] width 106 height 18
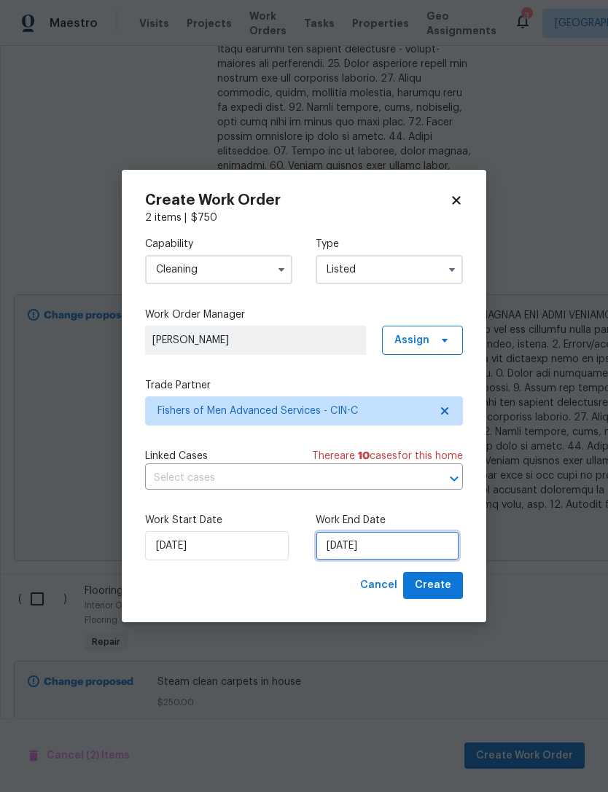
click at [364, 547] on input "10/3/2025" at bounding box center [388, 545] width 144 height 29
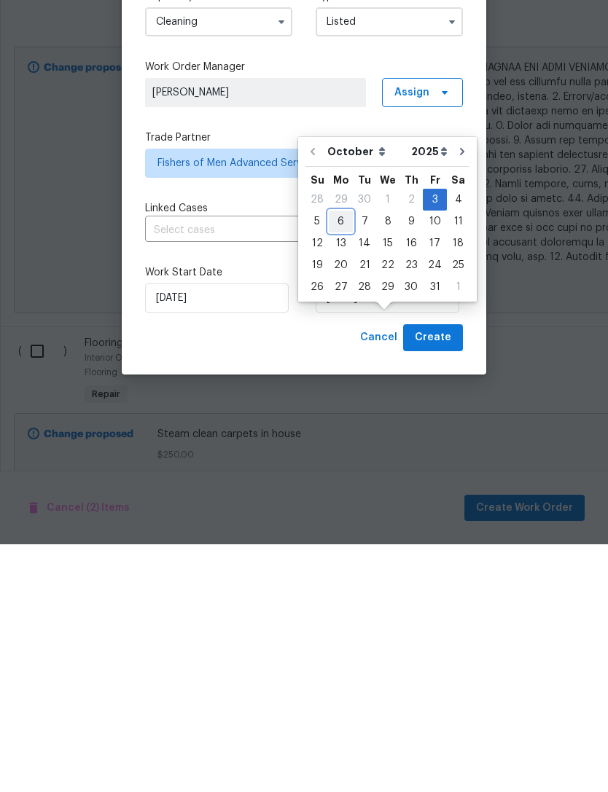
click at [337, 459] on div "6" at bounding box center [341, 469] width 24 height 20
type input "10/6/2025"
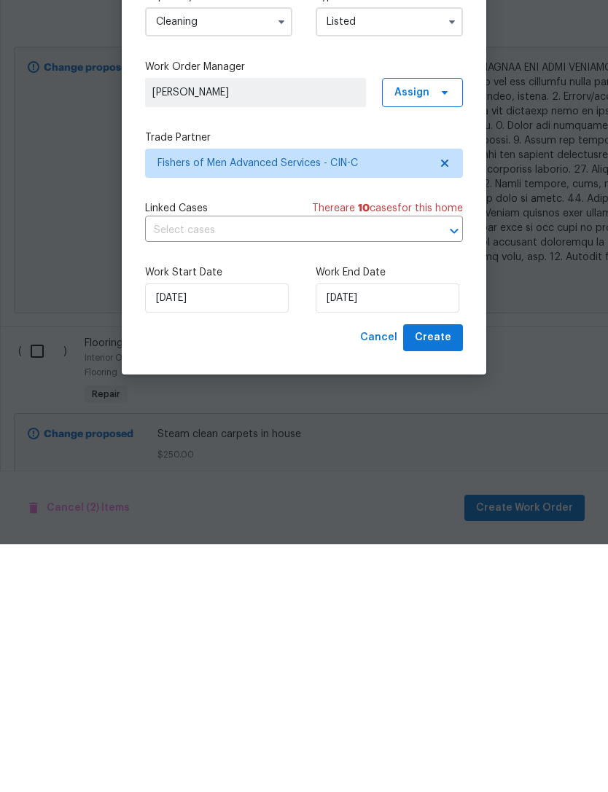
scroll to position [47, 0]
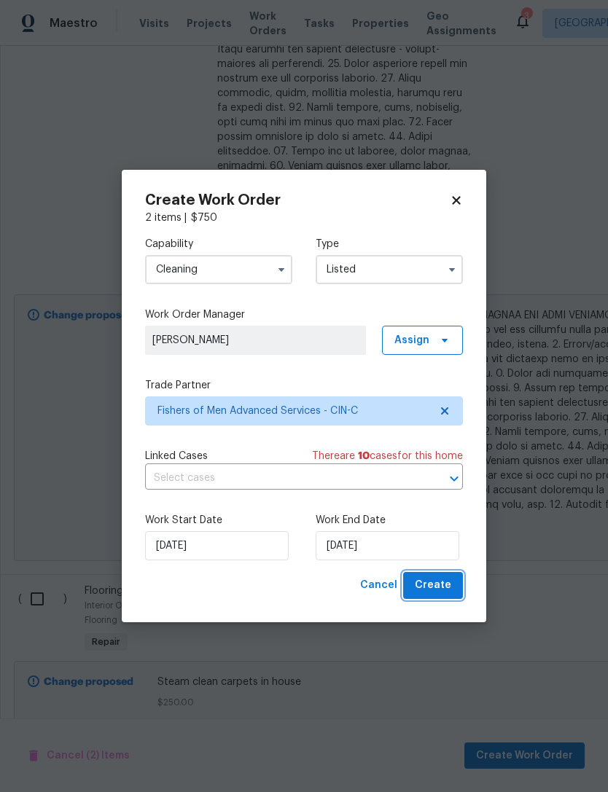
click at [440, 578] on span "Create" at bounding box center [433, 586] width 36 height 18
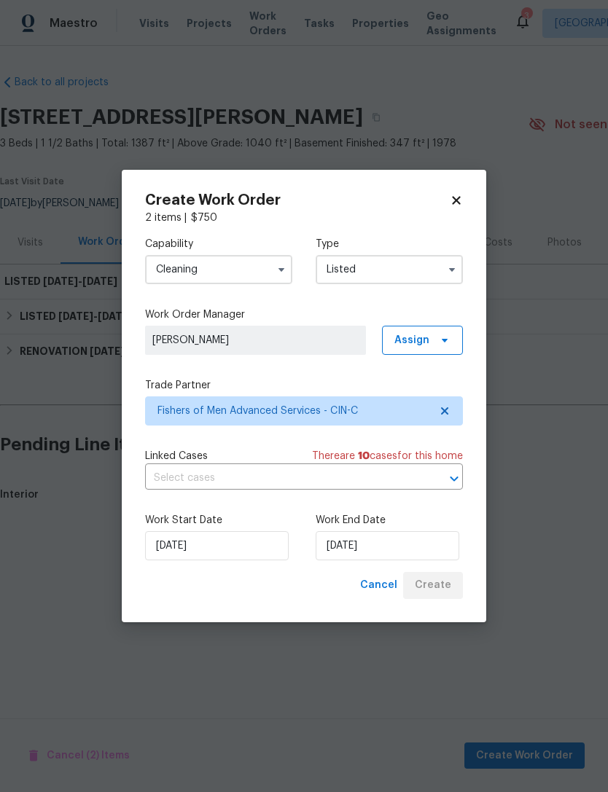
scroll to position [0, 0]
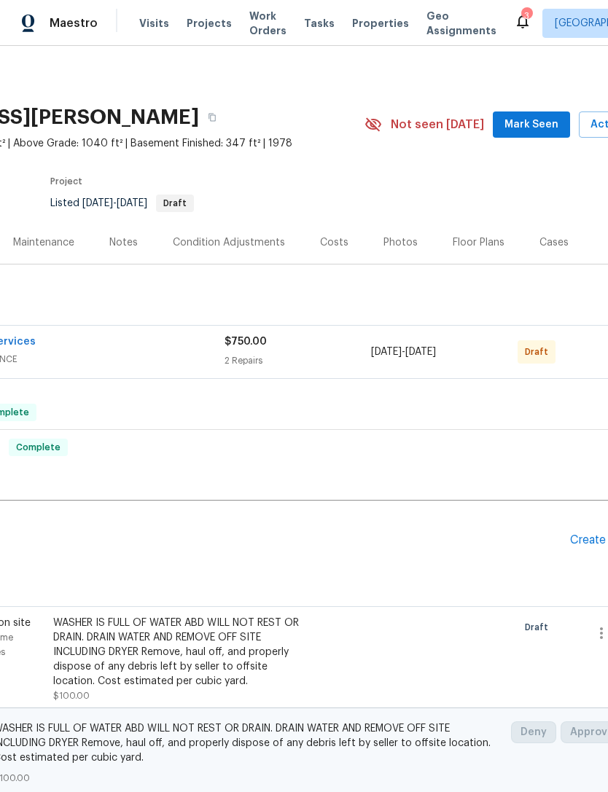
scroll to position [-1, 195]
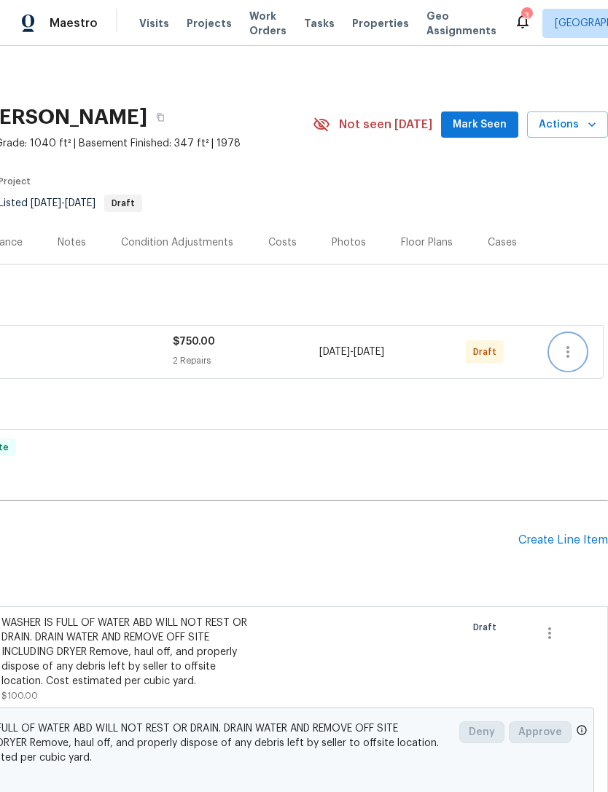
click at [570, 350] on icon "button" at bounding box center [567, 351] width 17 height 17
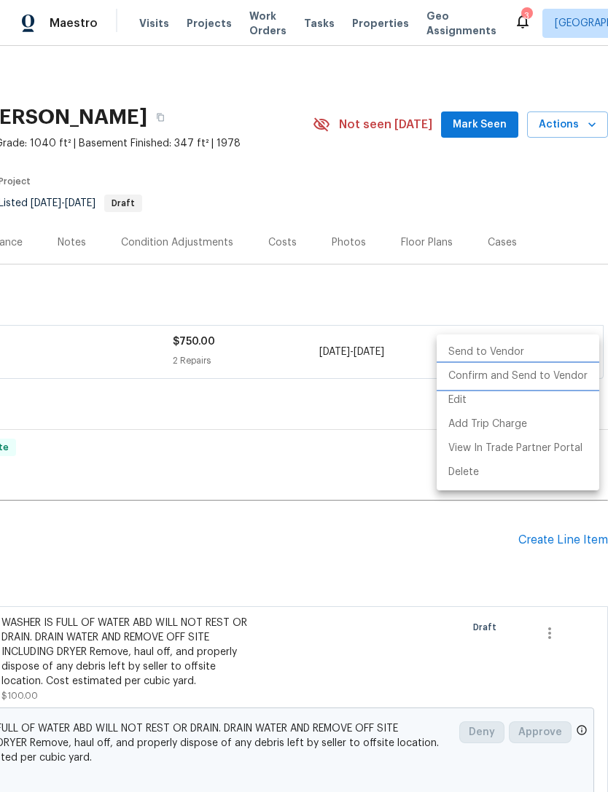
click at [549, 374] on li "Confirm and Send to Vendor" at bounding box center [518, 376] width 163 height 24
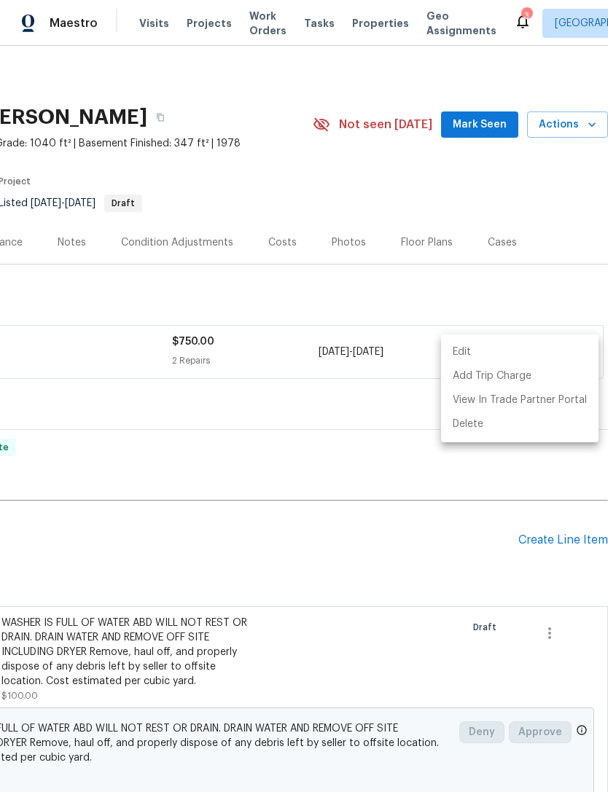
click at [336, 472] on div at bounding box center [304, 396] width 608 height 792
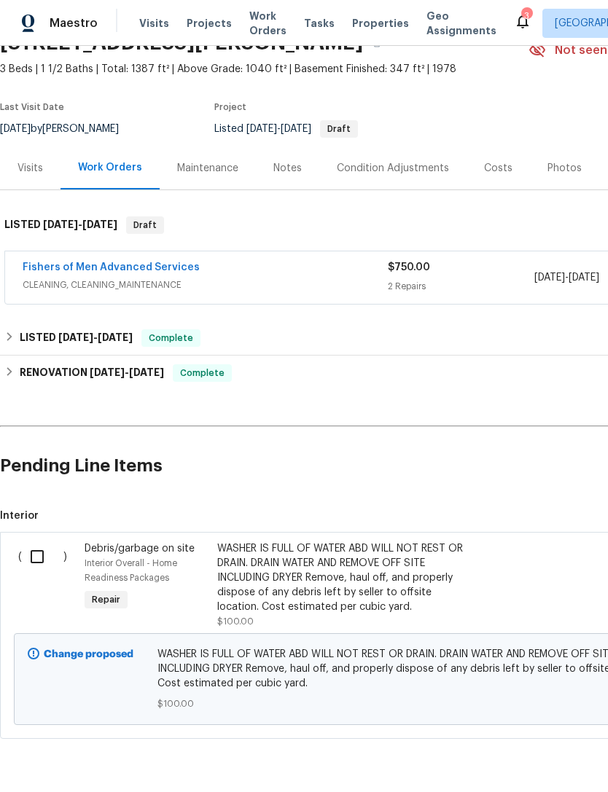
scroll to position [74, 0]
click at [40, 555] on input "checkbox" at bounding box center [43, 557] width 42 height 31
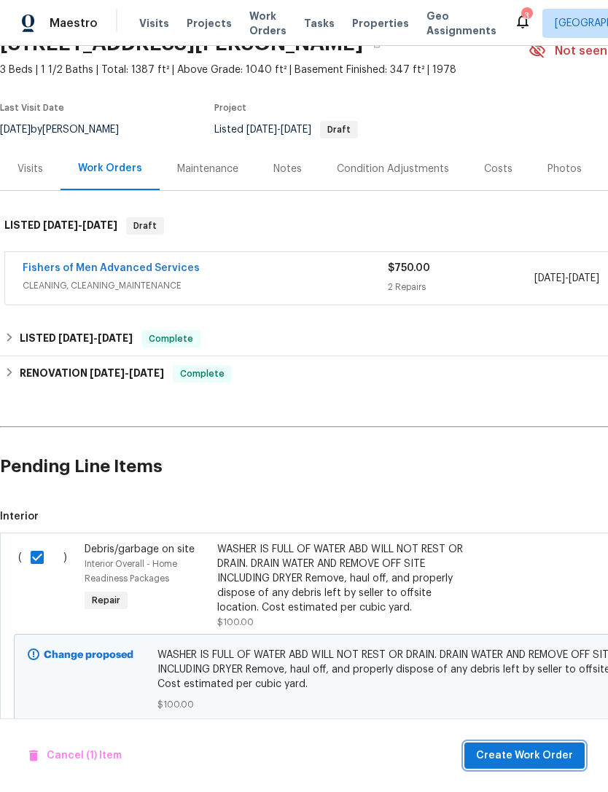
click at [505, 750] on span "Create Work Order" at bounding box center [524, 756] width 97 height 18
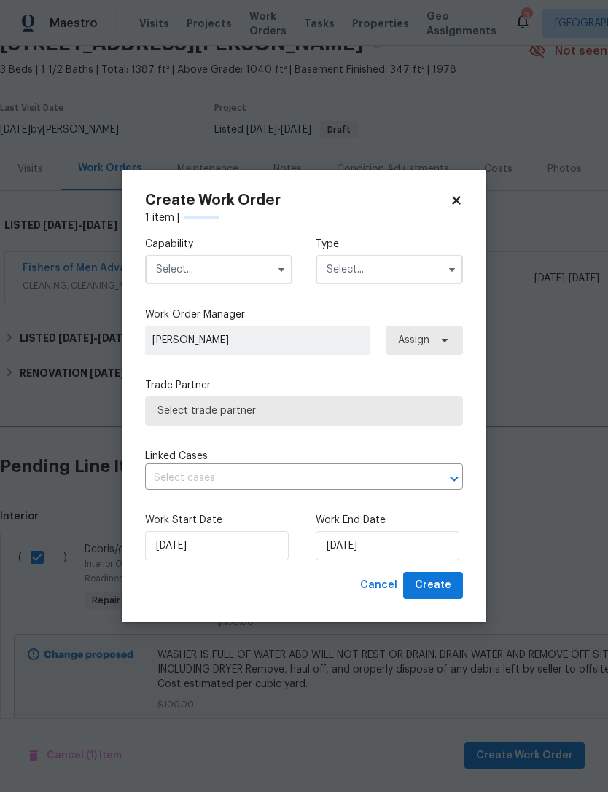
checkbox input "false"
click at [169, 271] on input "text" at bounding box center [218, 269] width 147 height 29
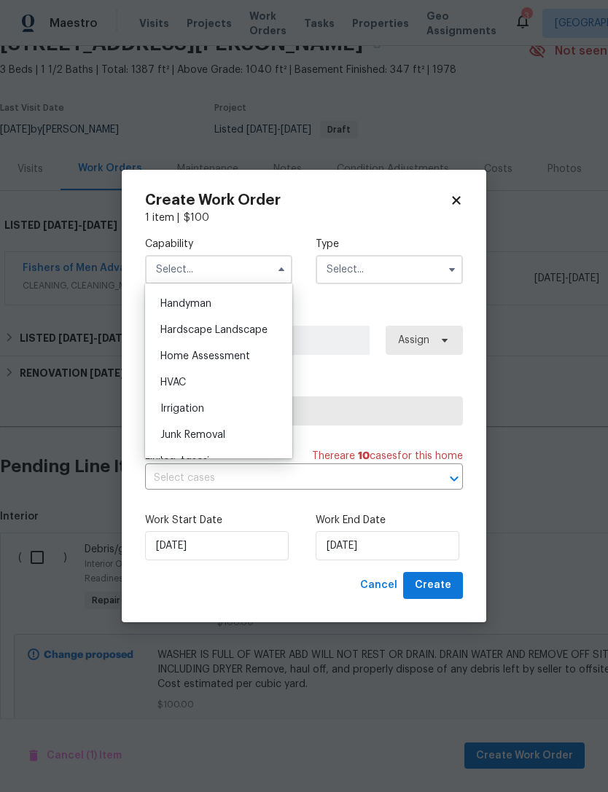
scroll to position [794, 0]
click at [165, 308] on span "Handyman" at bounding box center [185, 307] width 51 height 10
type input "Handyman"
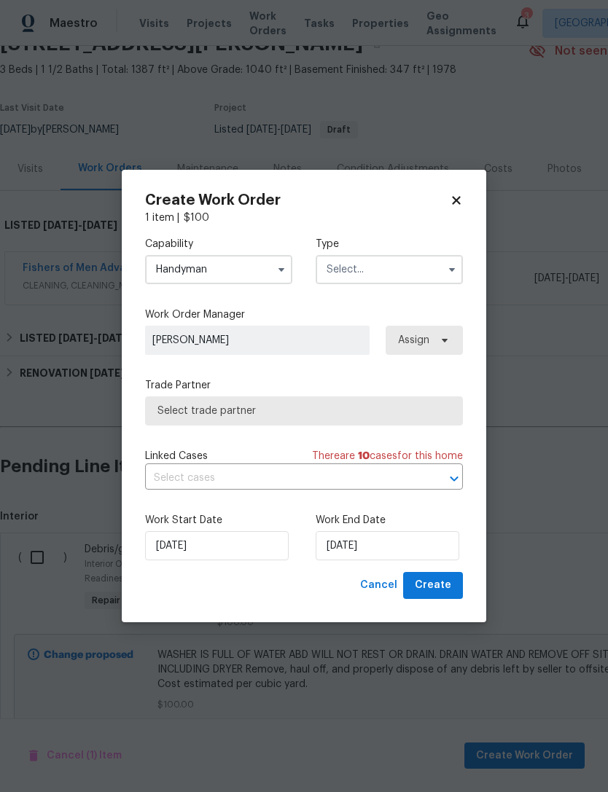
click at [386, 265] on input "text" at bounding box center [389, 269] width 147 height 29
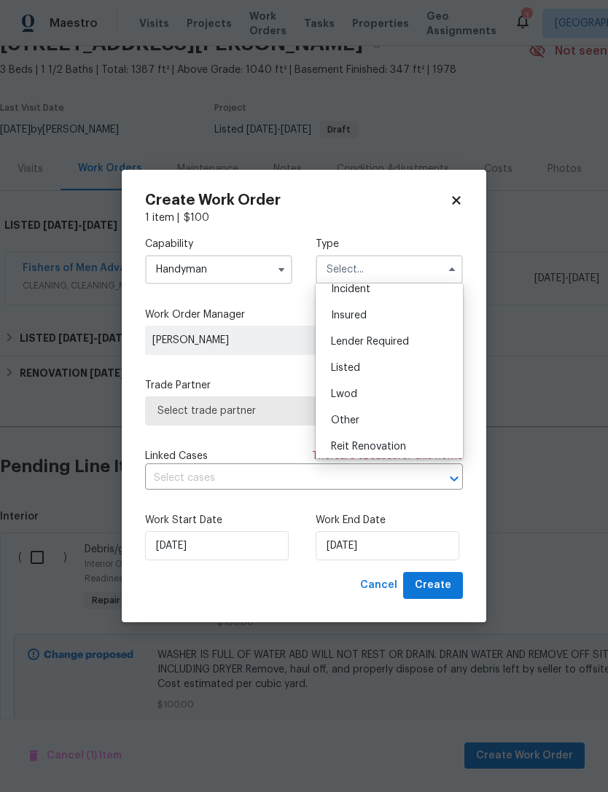
scroll to position [64, 0]
click at [367, 368] on div "Listed" at bounding box center [389, 367] width 140 height 26
type input "Listed"
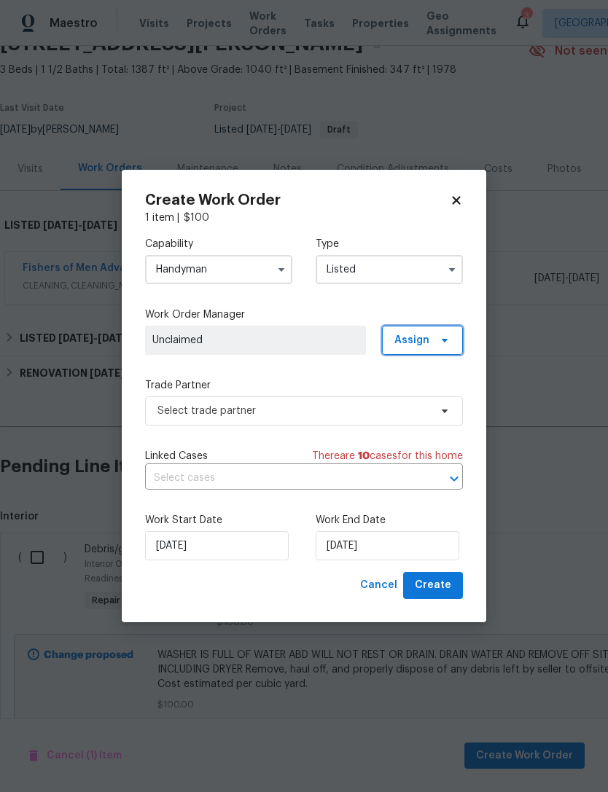
click at [413, 336] on span "Assign" at bounding box center [411, 340] width 35 height 15
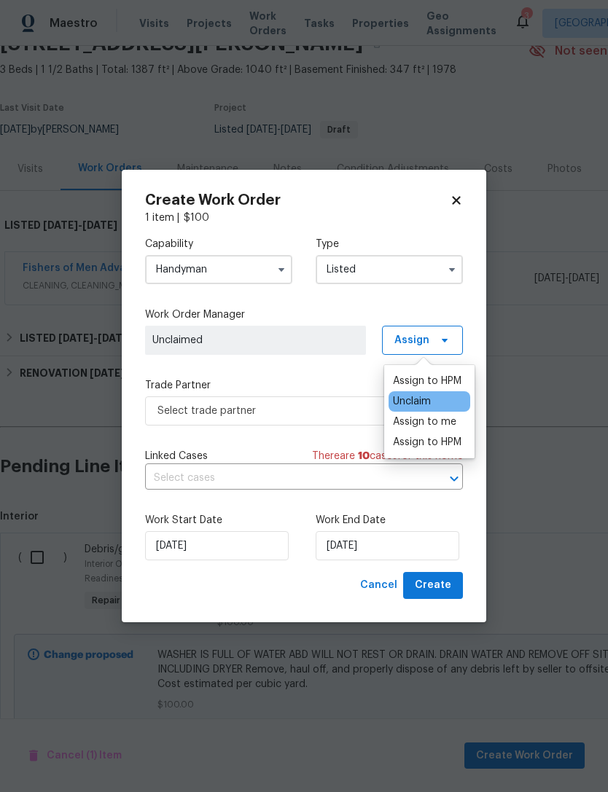
click at [426, 375] on div "Assign to HPM" at bounding box center [427, 381] width 69 height 15
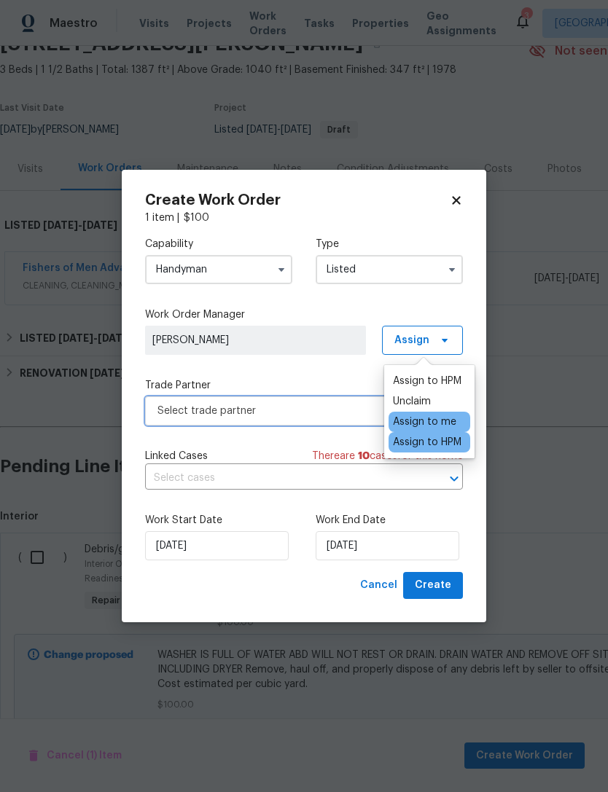
click at [167, 410] on span "Select trade partner" at bounding box center [293, 411] width 272 height 15
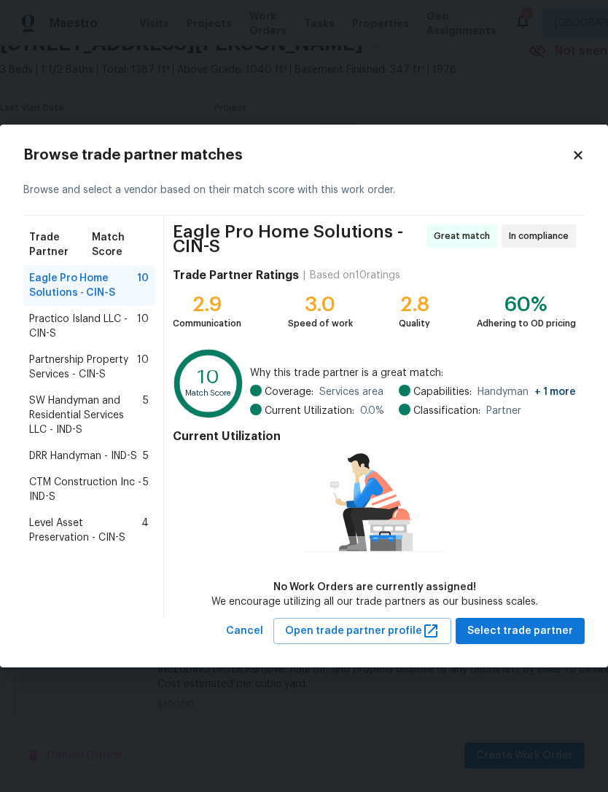
click at [56, 528] on span "Level Asset Preservation - CIN-S" at bounding box center [85, 530] width 112 height 29
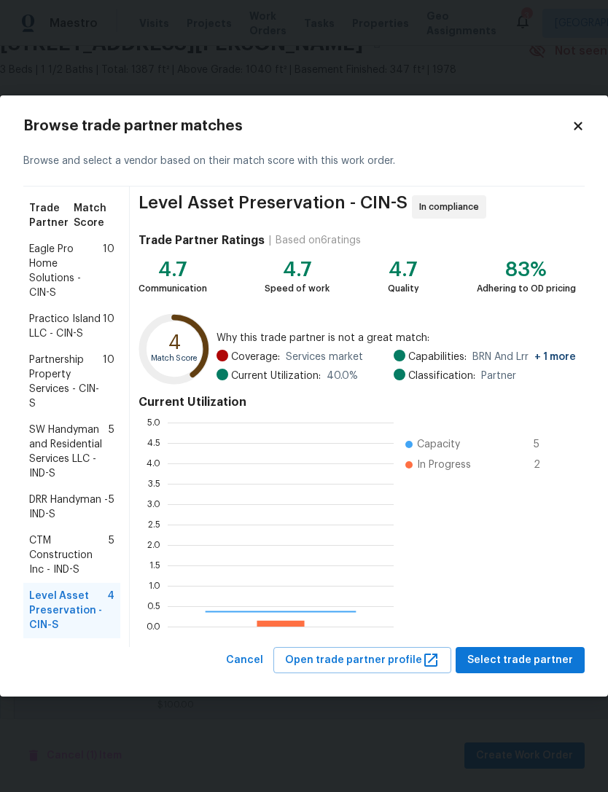
scroll to position [204, 226]
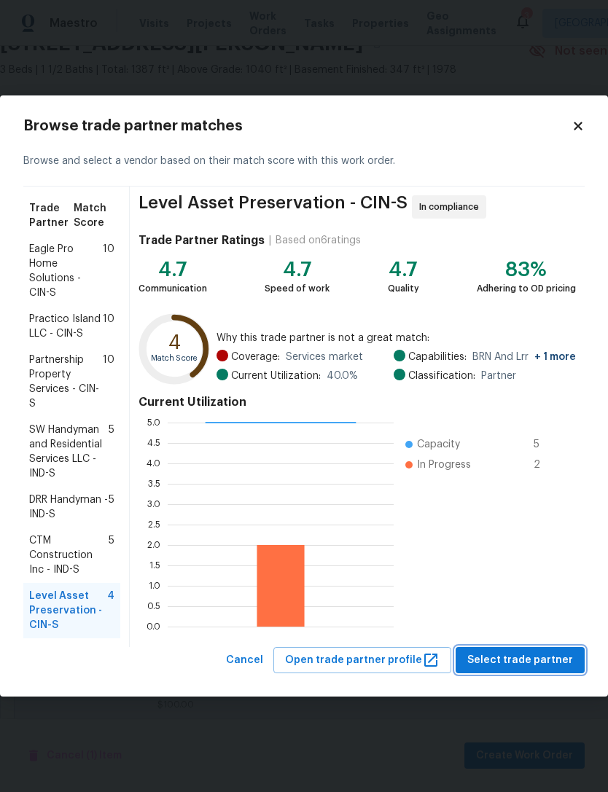
click at [515, 653] on span "Select trade partner" at bounding box center [520, 661] width 106 height 18
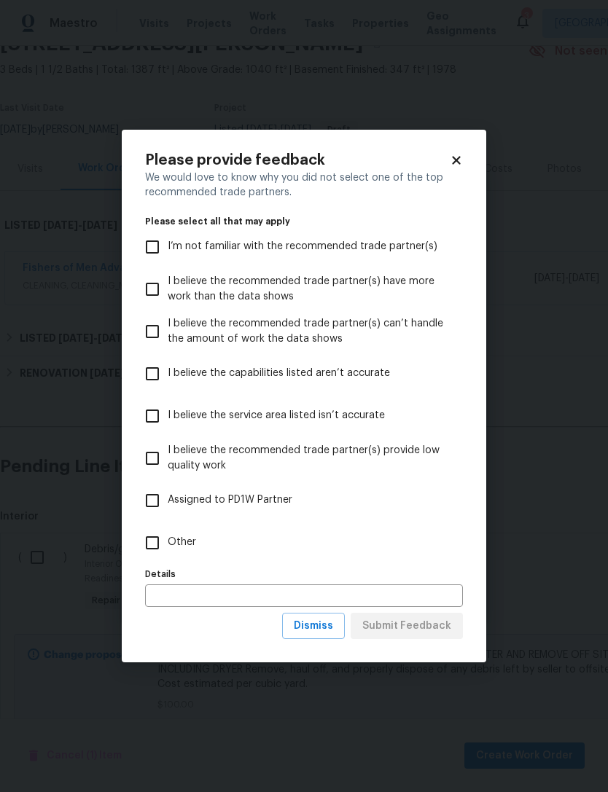
click at [157, 550] on input "Other" at bounding box center [152, 543] width 31 height 31
checkbox input "true"
click at [407, 622] on span "Submit Feedback" at bounding box center [406, 626] width 89 height 18
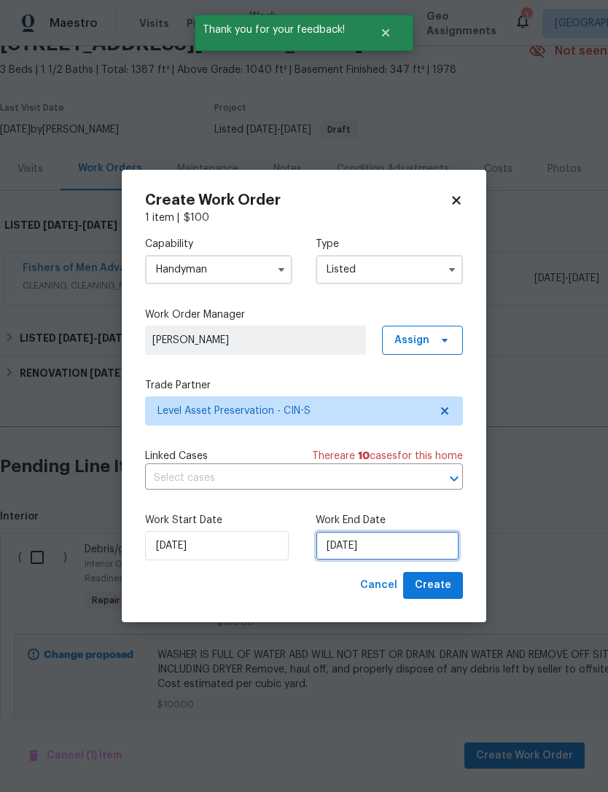
click at [381, 550] on input "10/3/2025" at bounding box center [388, 545] width 144 height 29
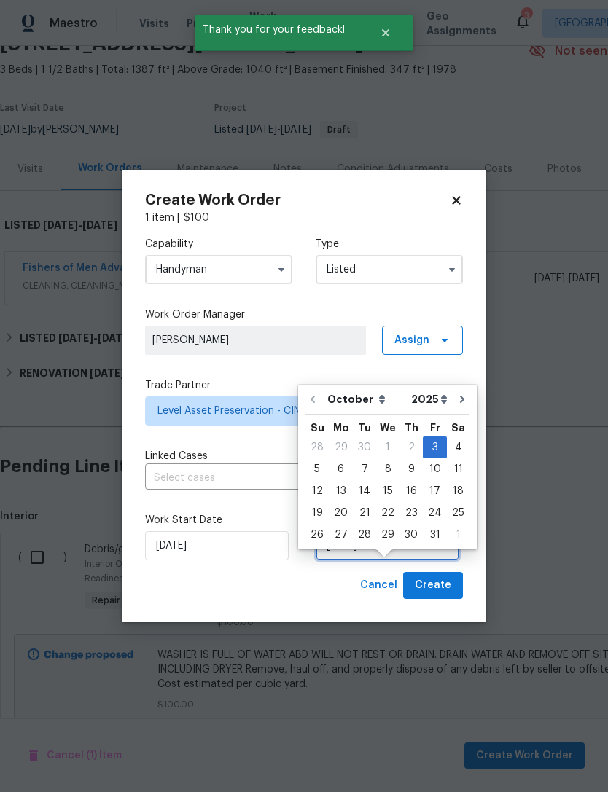
scroll to position [27, 0]
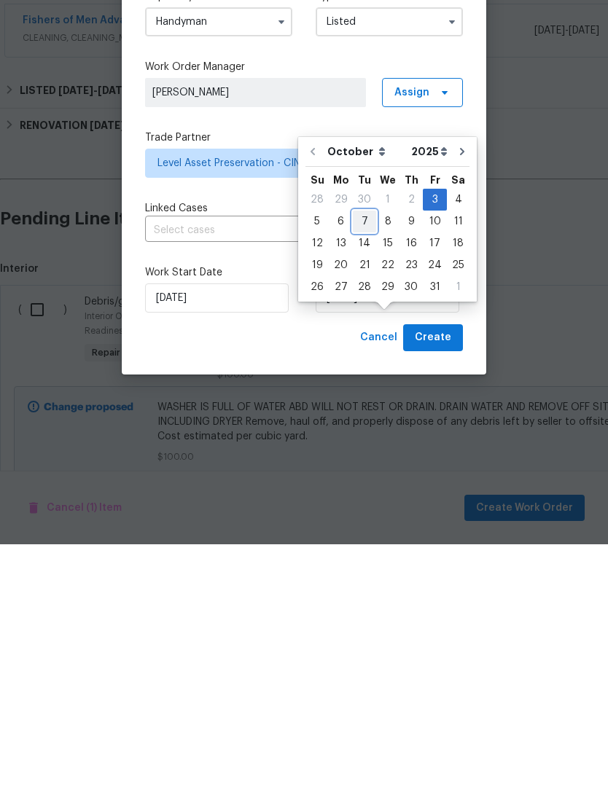
click at [370, 459] on div "7" at bounding box center [364, 469] width 23 height 20
type input "10/7/2025"
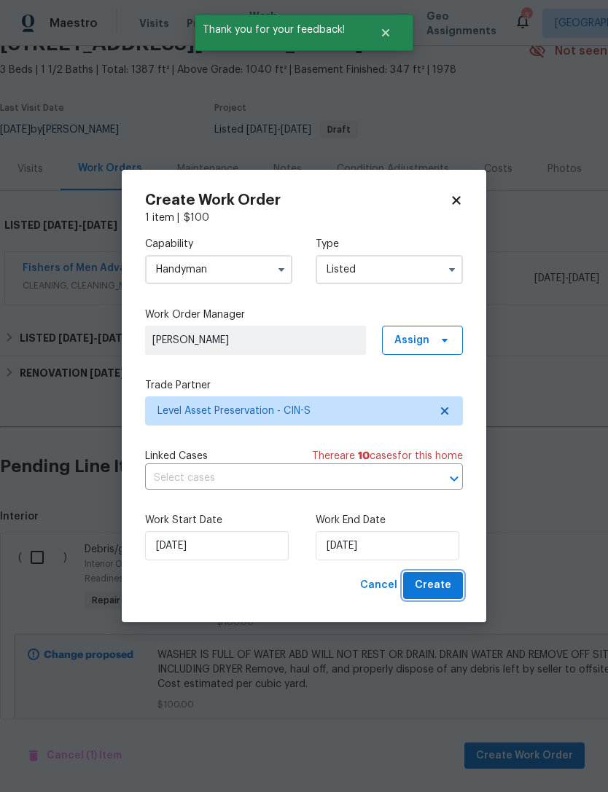
click at [430, 584] on span "Create" at bounding box center [433, 586] width 36 height 18
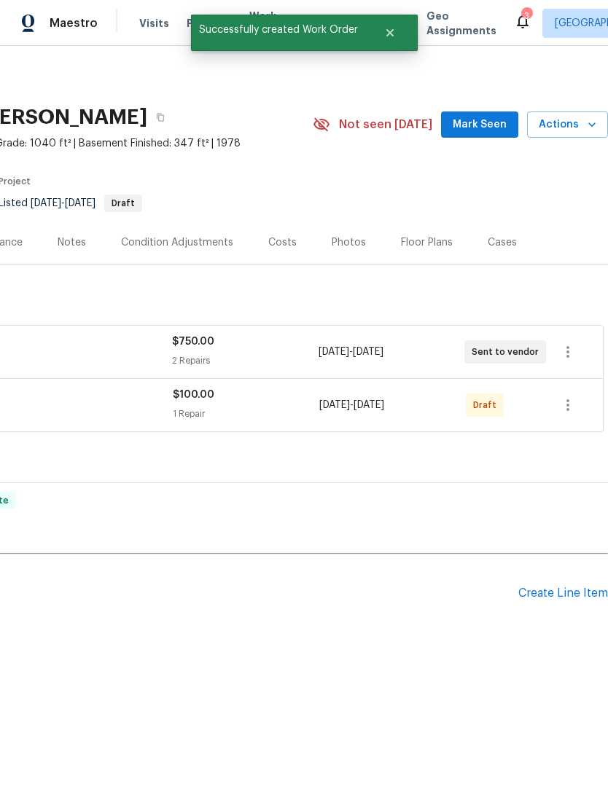
scroll to position [0, 216]
click at [566, 402] on icon "button" at bounding box center [567, 405] width 17 height 17
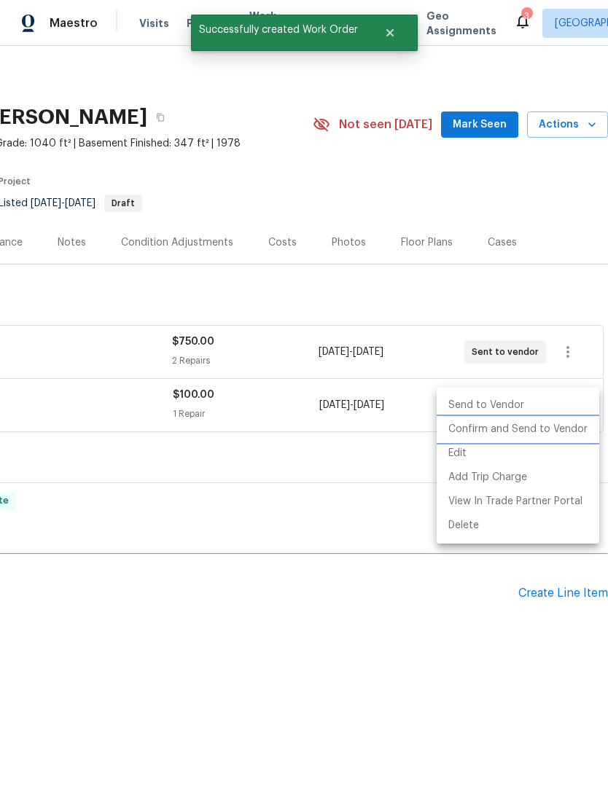
click at [545, 419] on li "Confirm and Send to Vendor" at bounding box center [518, 430] width 163 height 24
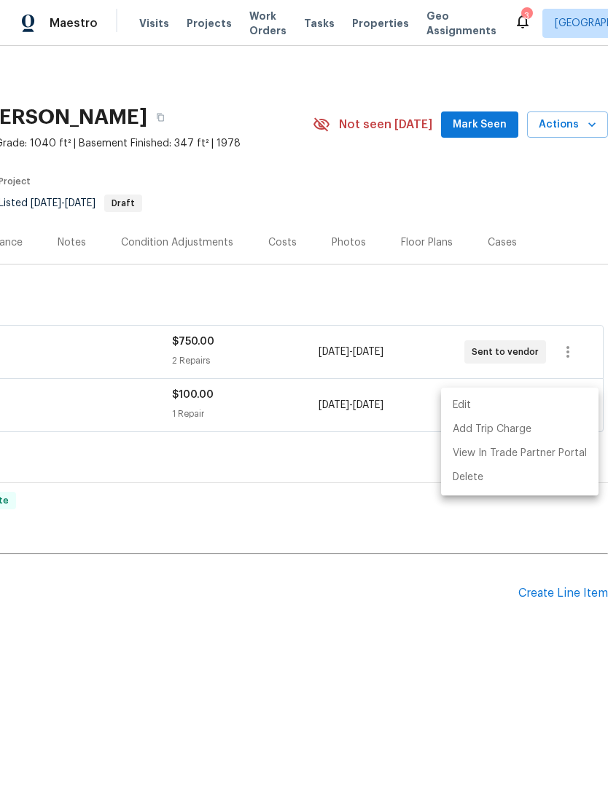
click at [351, 518] on div at bounding box center [304, 396] width 608 height 792
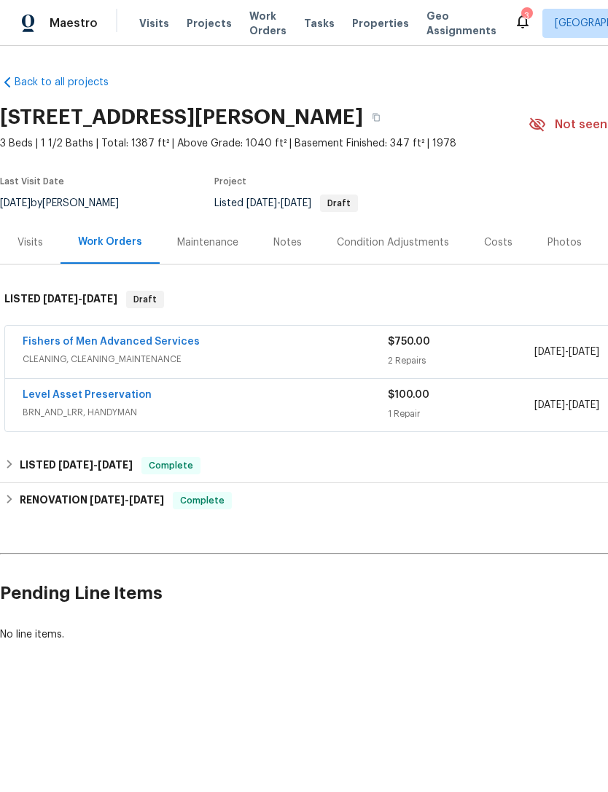
scroll to position [0, 0]
